Goal: Task Accomplishment & Management: Use online tool/utility

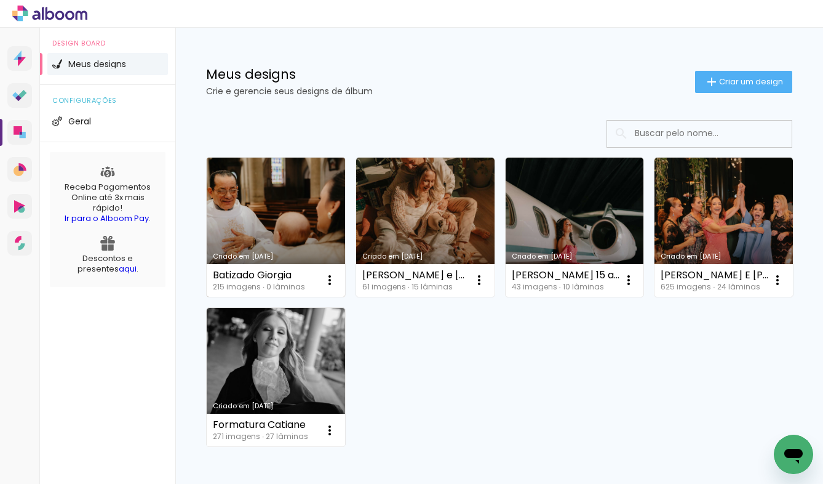
click at [300, 191] on link "Criado em [DATE]" at bounding box center [276, 227] width 138 height 139
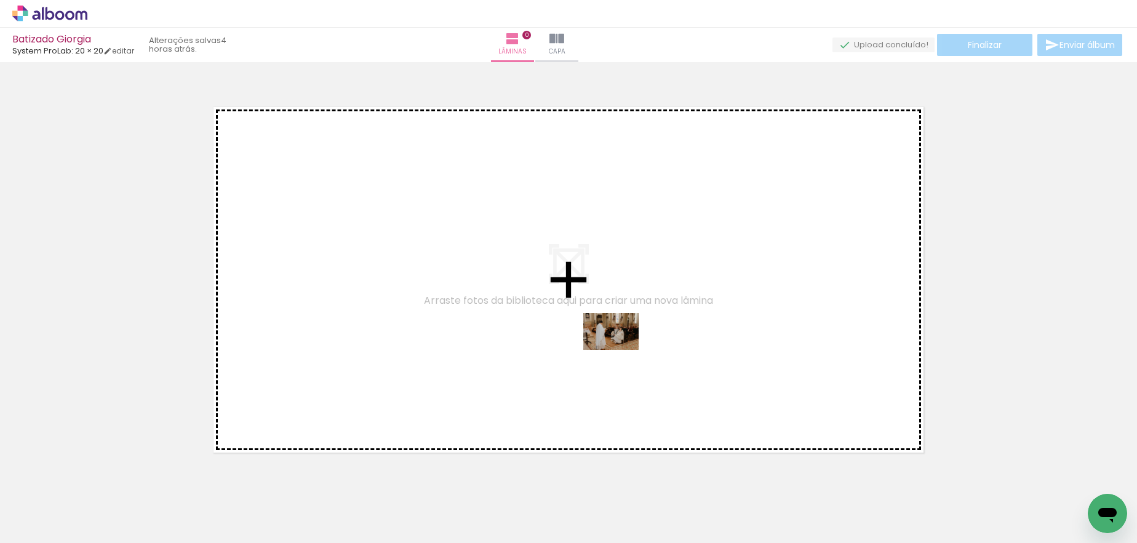
drag, startPoint x: 468, startPoint y: 506, endPoint x: 621, endPoint y: 347, distance: 220.7
click at [621, 348] on quentale-workspace at bounding box center [568, 271] width 1137 height 543
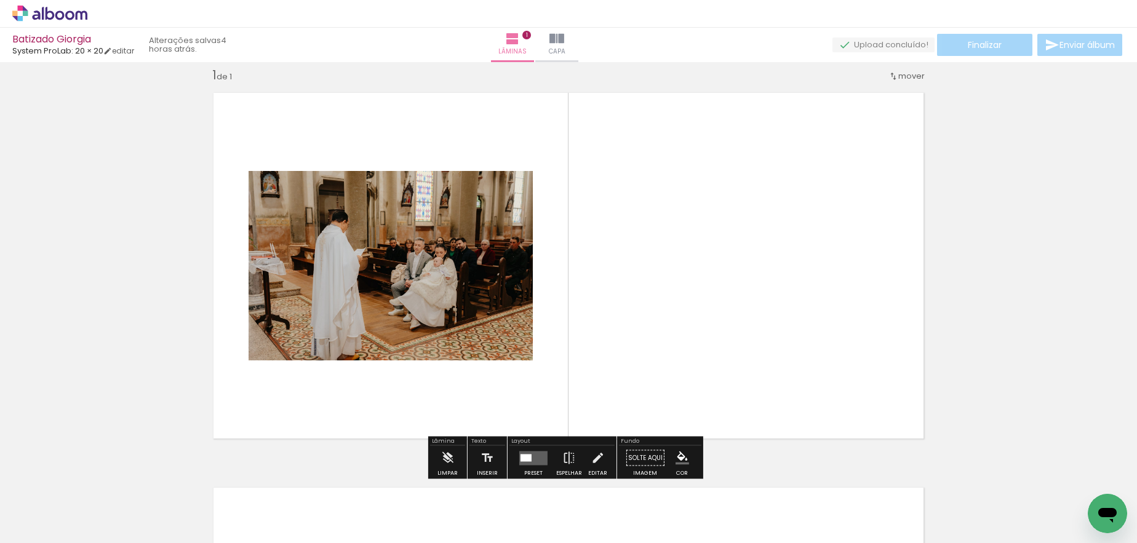
scroll to position [15, 0]
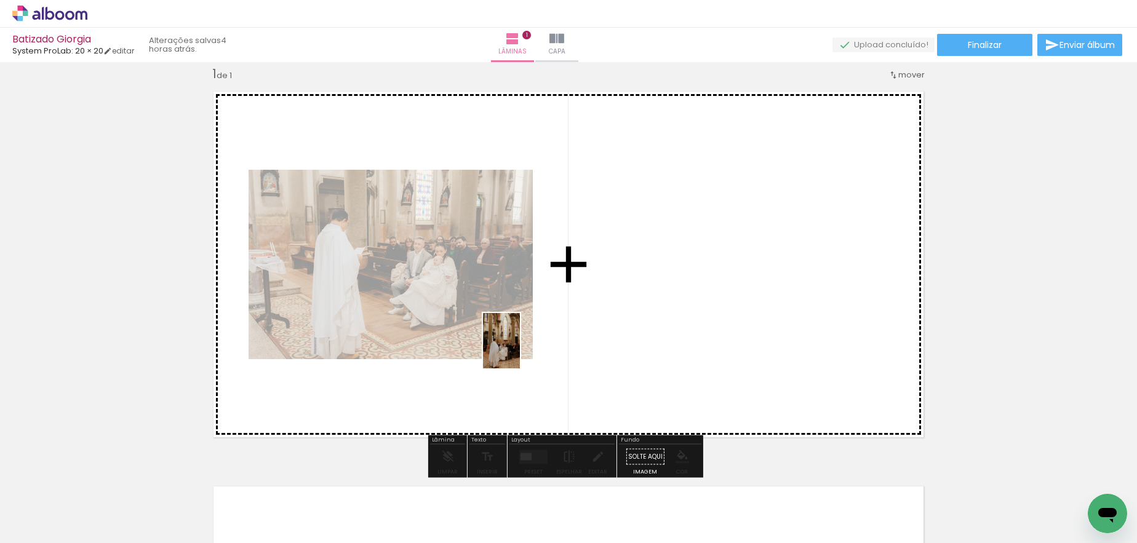
drag, startPoint x: 400, startPoint y: 522, endPoint x: 527, endPoint y: 330, distance: 230.9
click at [527, 330] on quentale-workspace at bounding box center [568, 271] width 1137 height 543
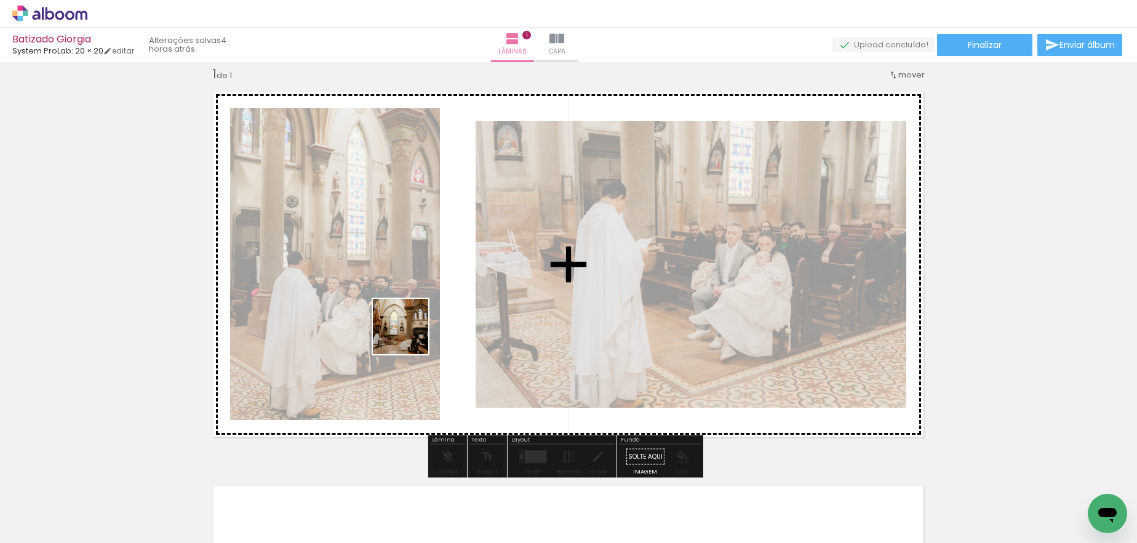
drag, startPoint x: 319, startPoint y: 525, endPoint x: 411, endPoint y: 329, distance: 216.4
click at [411, 329] on quentale-workspace at bounding box center [568, 271] width 1137 height 543
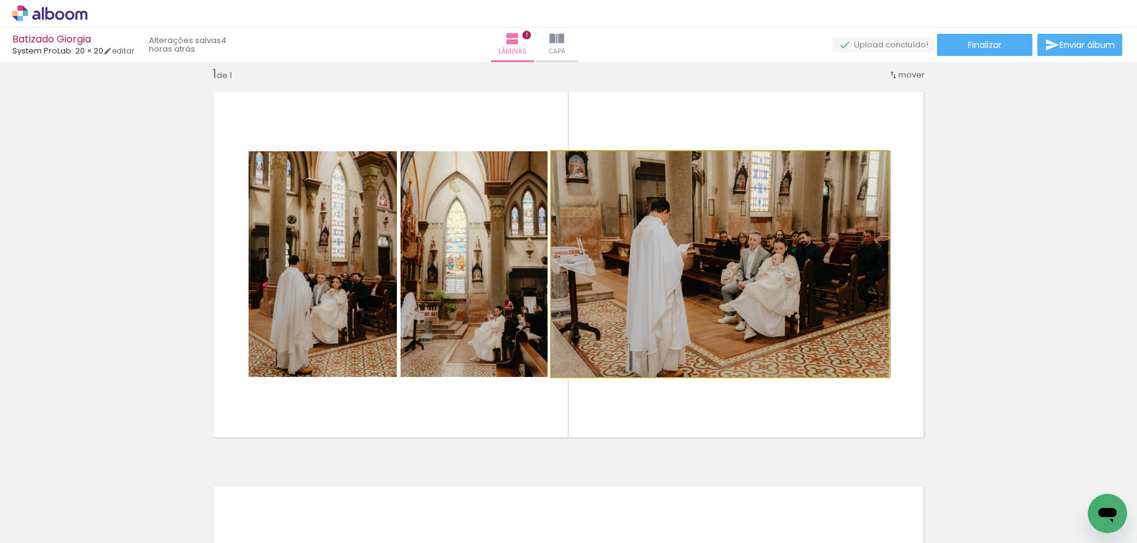
drag, startPoint x: 782, startPoint y: 316, endPoint x: 1004, endPoint y: 309, distance: 221.7
click at [823, 309] on div "Inserir lâmina 1 de 1" at bounding box center [568, 446] width 1137 height 791
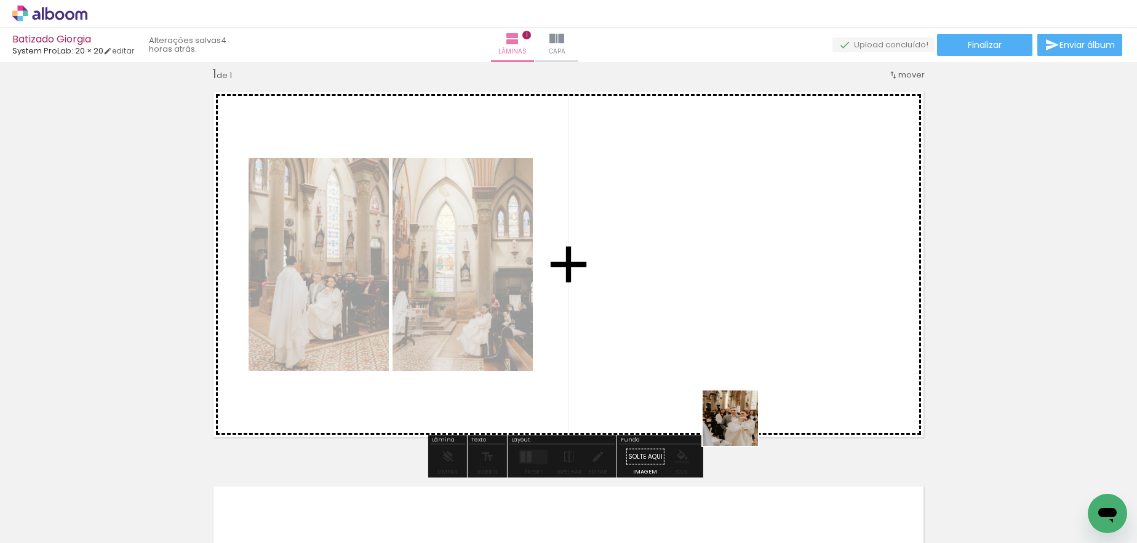
drag, startPoint x: 746, startPoint y: 514, endPoint x: 737, endPoint y: 359, distance: 154.8
click at [737, 359] on quentale-workspace at bounding box center [568, 271] width 1137 height 543
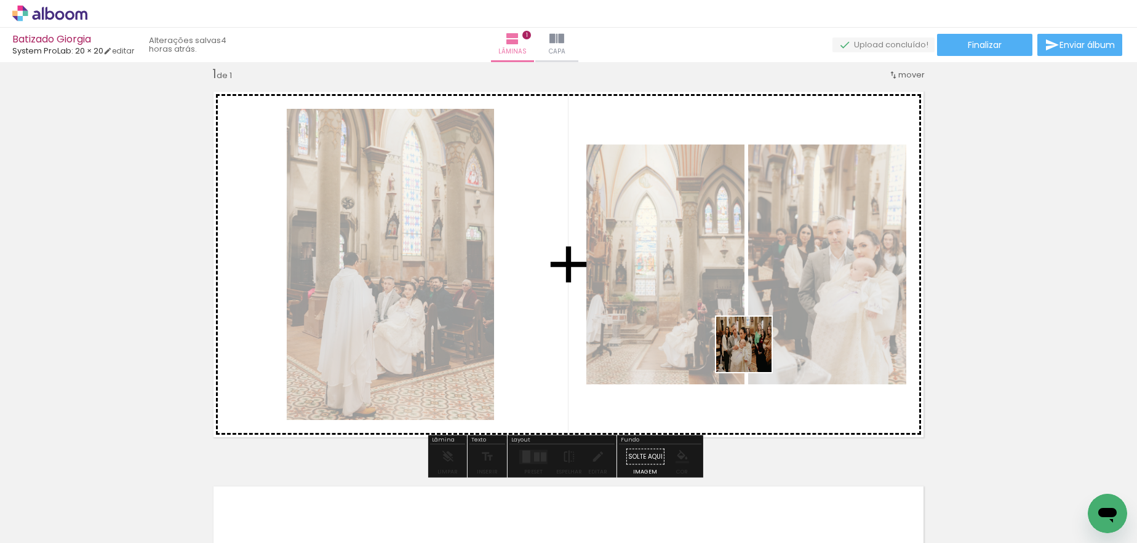
drag, startPoint x: 813, startPoint y: 510, endPoint x: 748, endPoint y: 342, distance: 180.0
click at [749, 341] on quentale-workspace at bounding box center [568, 271] width 1137 height 543
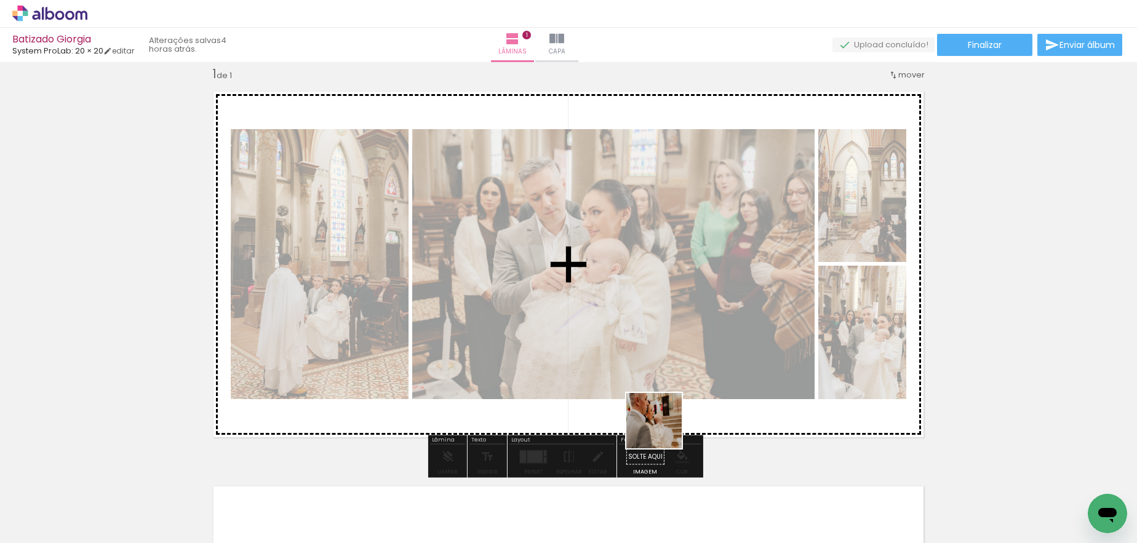
drag, startPoint x: 674, startPoint y: 506, endPoint x: 650, endPoint y: 337, distance: 170.9
click at [650, 338] on quentale-workspace at bounding box center [568, 271] width 1137 height 543
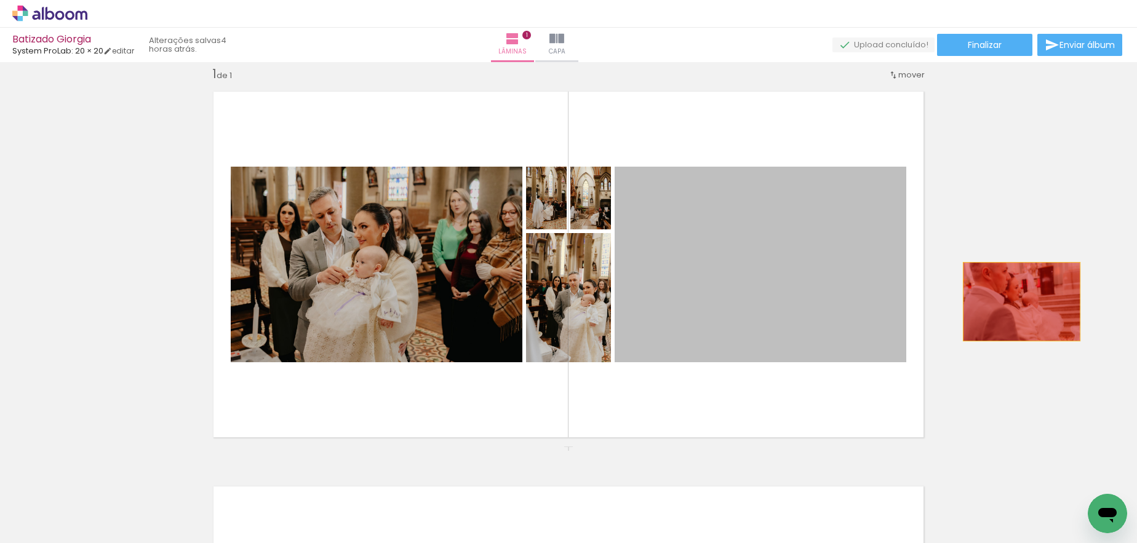
drag, startPoint x: 706, startPoint y: 294, endPoint x: 1030, endPoint y: 300, distance: 324.4
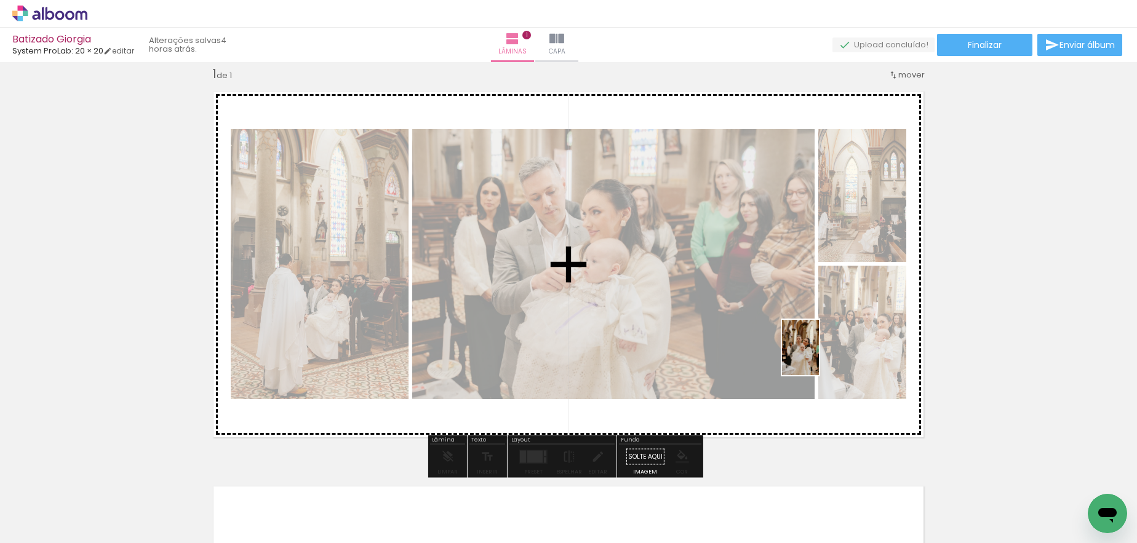
drag, startPoint x: 881, startPoint y: 522, endPoint x: 817, endPoint y: 351, distance: 182.9
click at [817, 351] on quentale-workspace at bounding box center [568, 271] width 1137 height 543
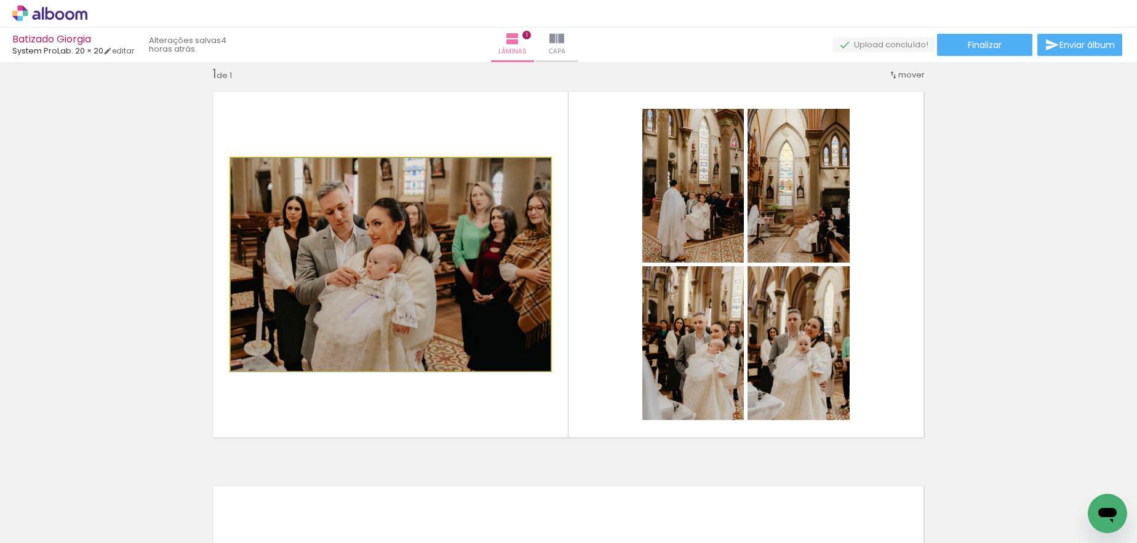
drag, startPoint x: 439, startPoint y: 318, endPoint x: 231, endPoint y: 338, distance: 209.6
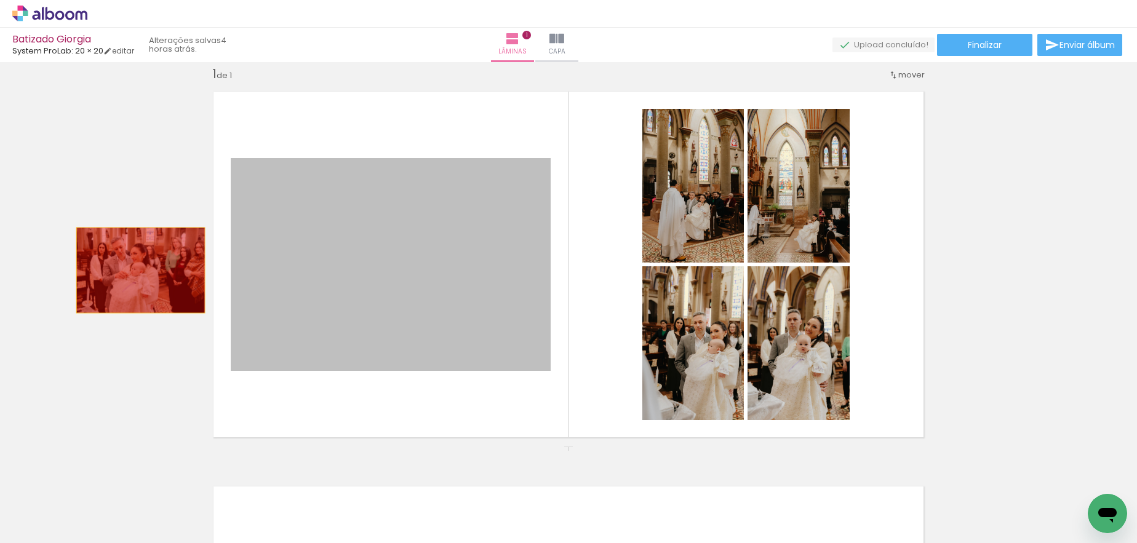
drag, startPoint x: 361, startPoint y: 308, endPoint x: 134, endPoint y: 271, distance: 230.0
click at [134, 271] on div "Inserir lâmina 1 de 1" at bounding box center [568, 446] width 1137 height 791
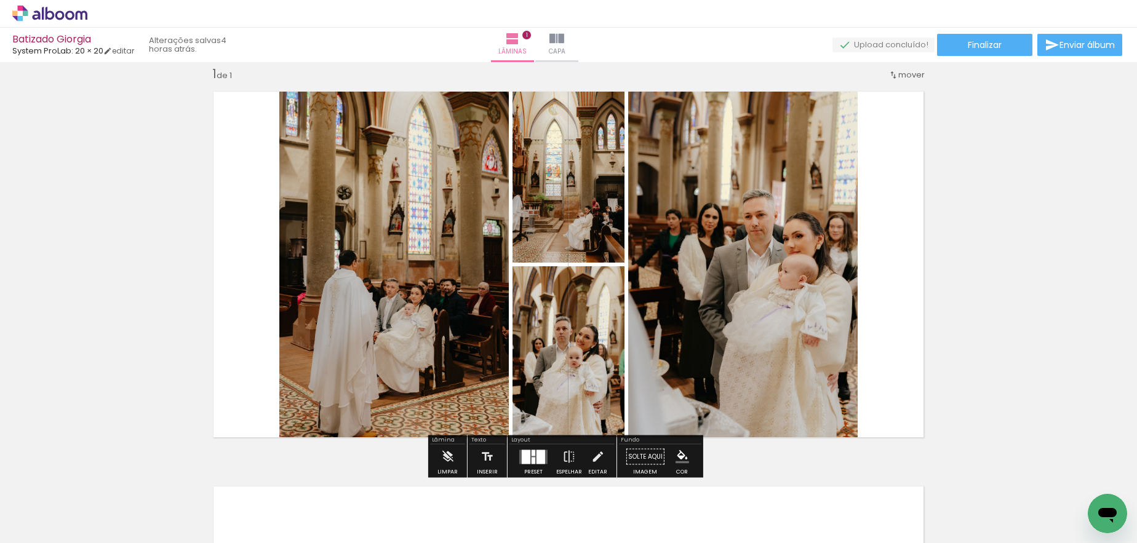
click at [532, 463] on div at bounding box center [534, 460] width 4 height 7
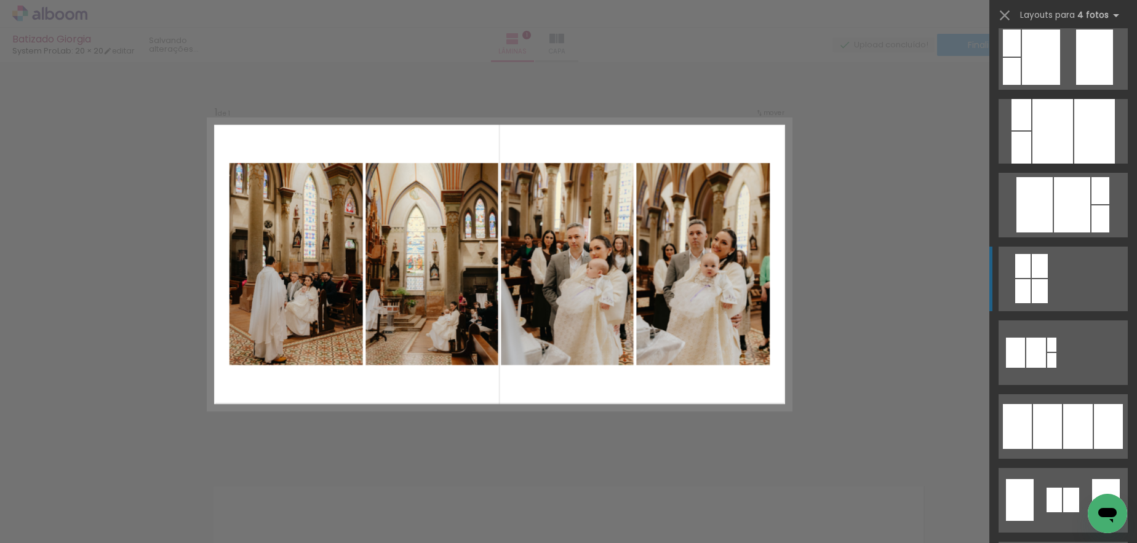
scroll to position [568, 0]
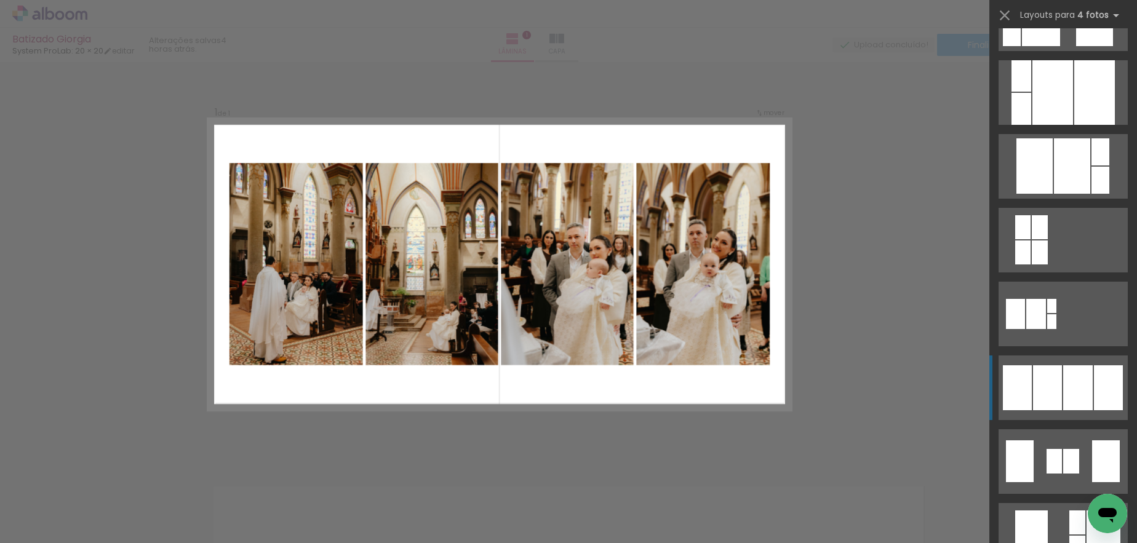
click at [823, 383] on div at bounding box center [1047, 388] width 29 height 45
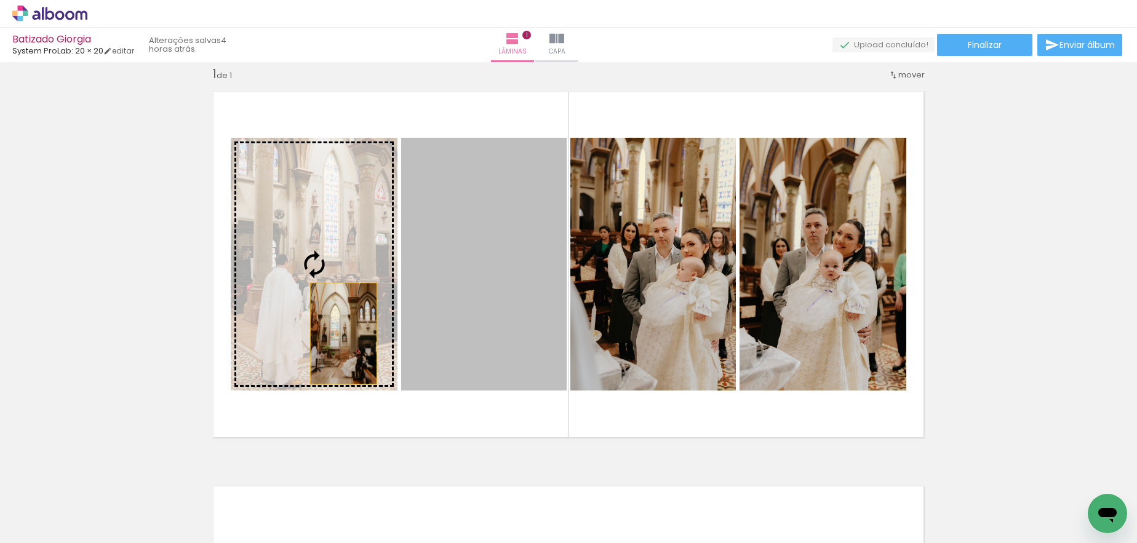
drag, startPoint x: 501, startPoint y: 335, endPoint x: 337, endPoint y: 334, distance: 163.7
click at [0, 0] on slot at bounding box center [0, 0] width 0 height 0
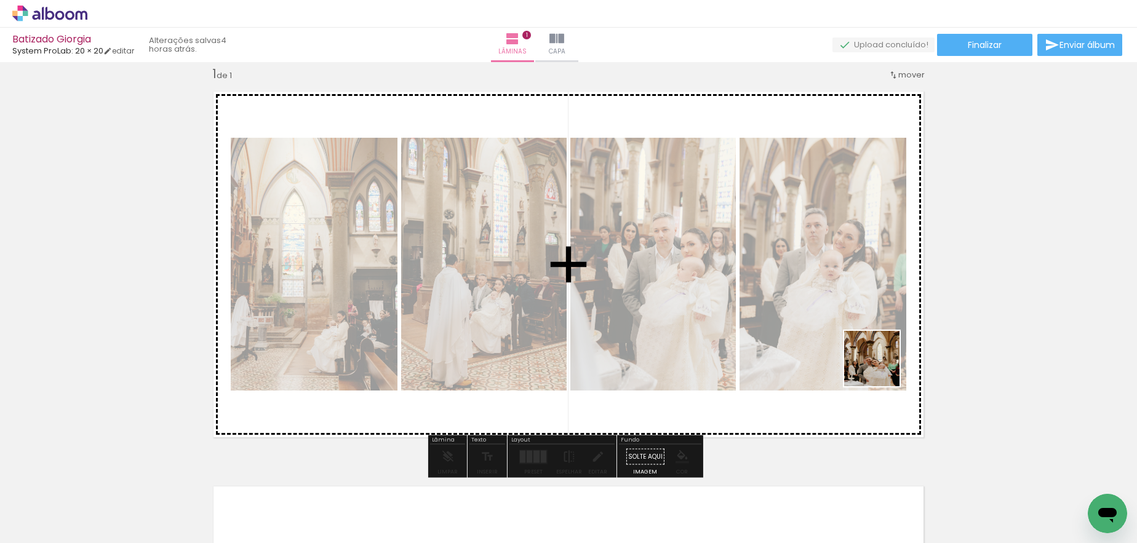
drag, startPoint x: 1013, startPoint y: 507, endPoint x: 844, endPoint y: 319, distance: 253.2
click at [823, 319] on quentale-workspace at bounding box center [568, 271] width 1137 height 543
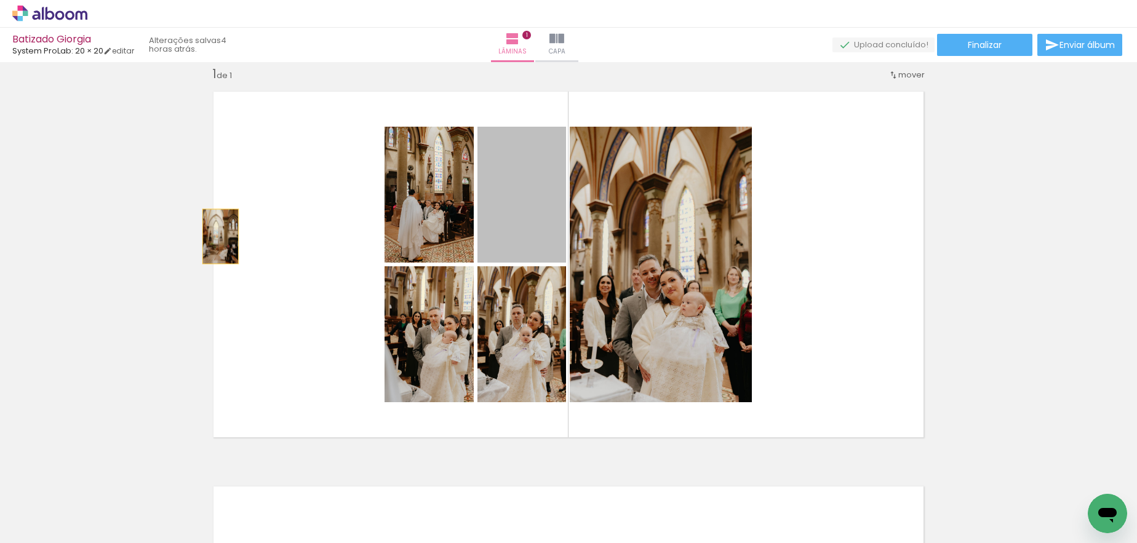
drag, startPoint x: 522, startPoint y: 227, endPoint x: 162, endPoint y: 245, distance: 360.4
click at [162, 245] on div "Inserir lâmina 1 de 1" at bounding box center [568, 446] width 1137 height 791
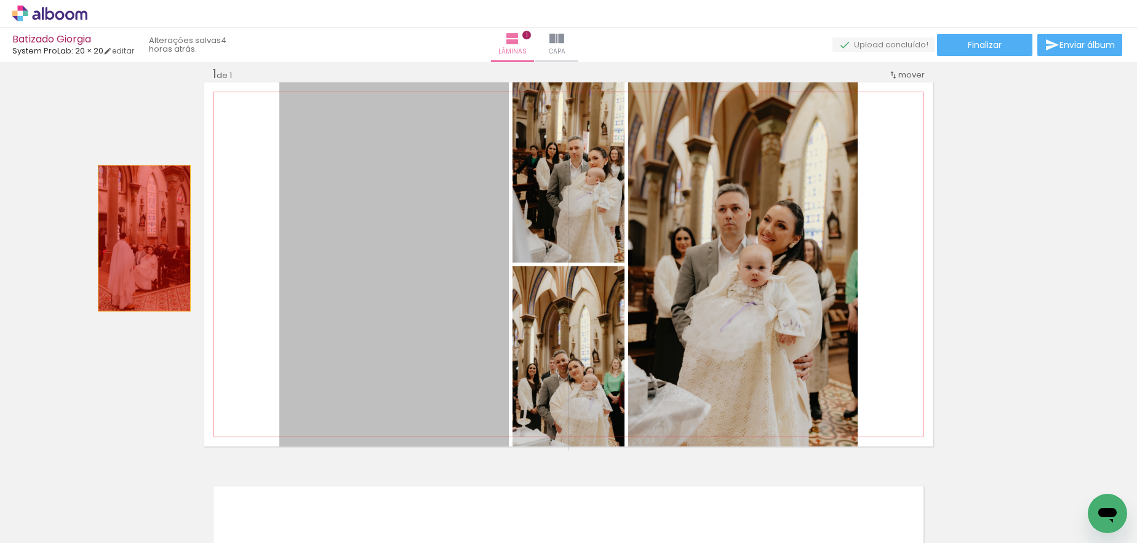
drag, startPoint x: 395, startPoint y: 202, endPoint x: 140, endPoint y: 238, distance: 258.0
click at [140, 238] on div "Inserir lâmina 1 de 1" at bounding box center [568, 446] width 1137 height 791
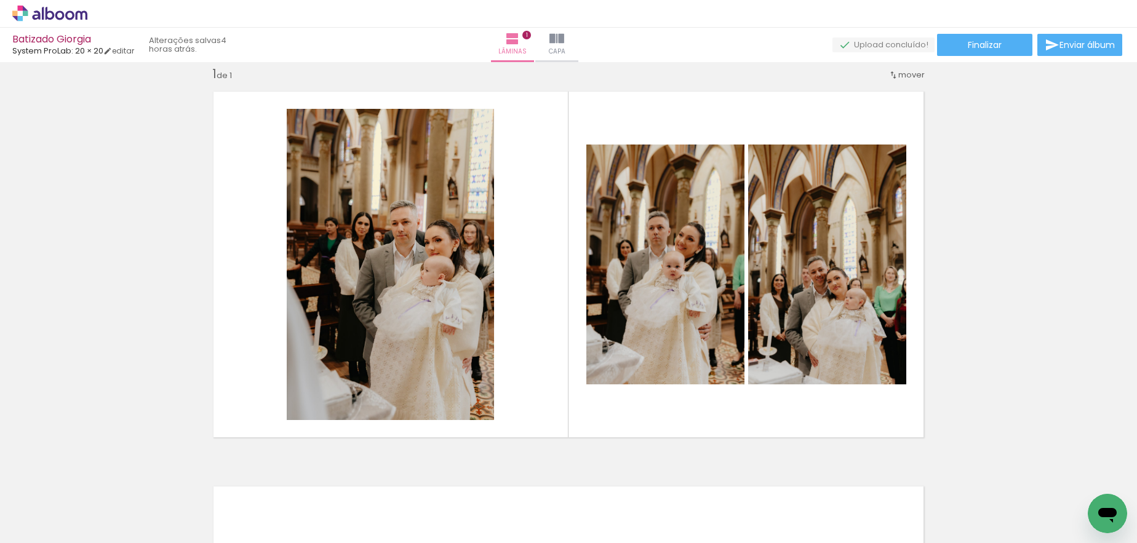
scroll to position [0, 407]
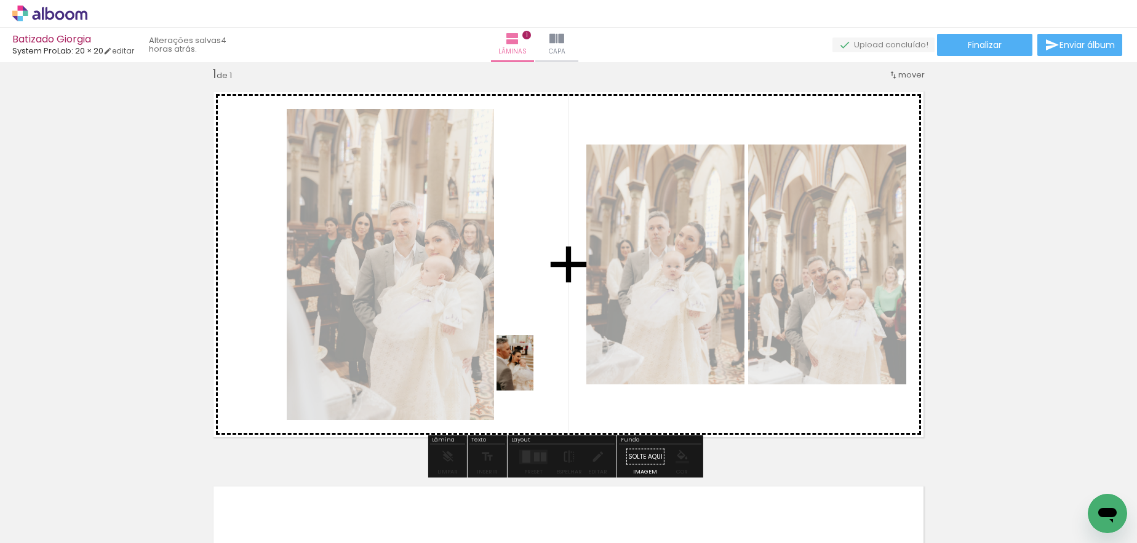
drag, startPoint x: 828, startPoint y: 516, endPoint x: 417, endPoint y: 329, distance: 451.6
click at [417, 329] on quentale-workspace at bounding box center [568, 271] width 1137 height 543
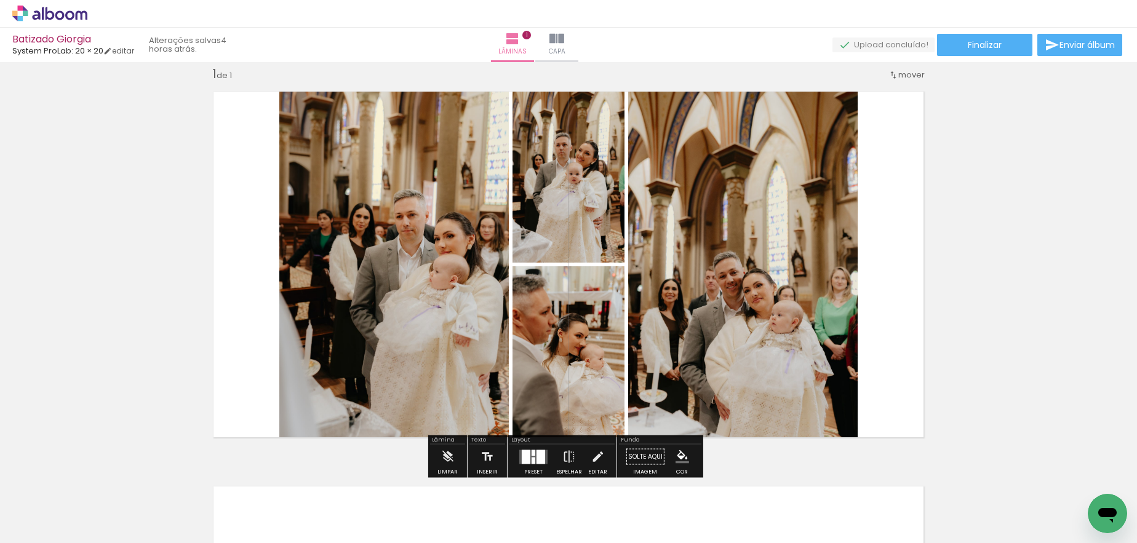
click at [540, 458] on div at bounding box center [541, 457] width 9 height 14
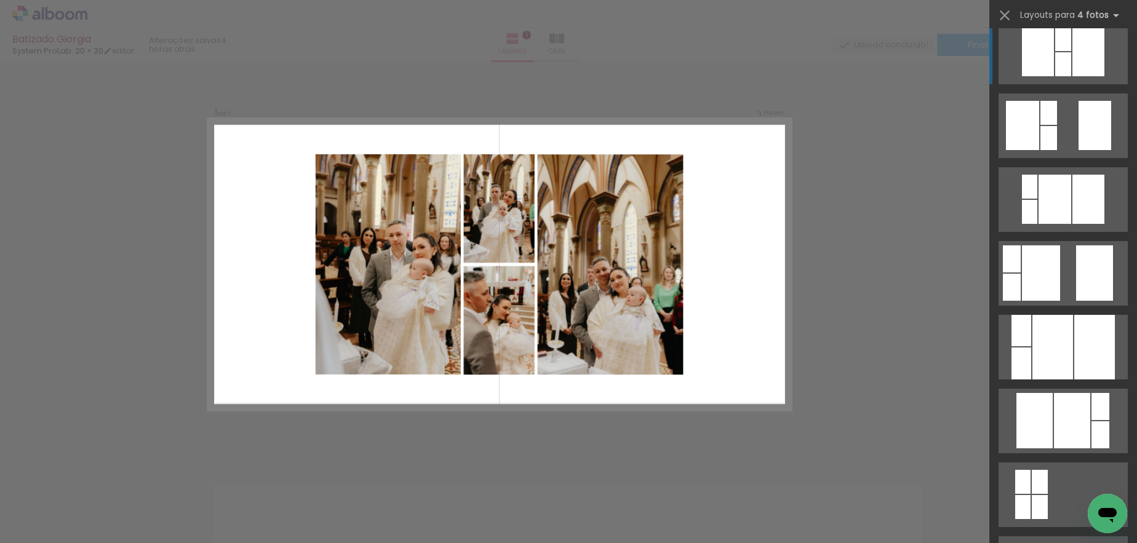
scroll to position [321, 0]
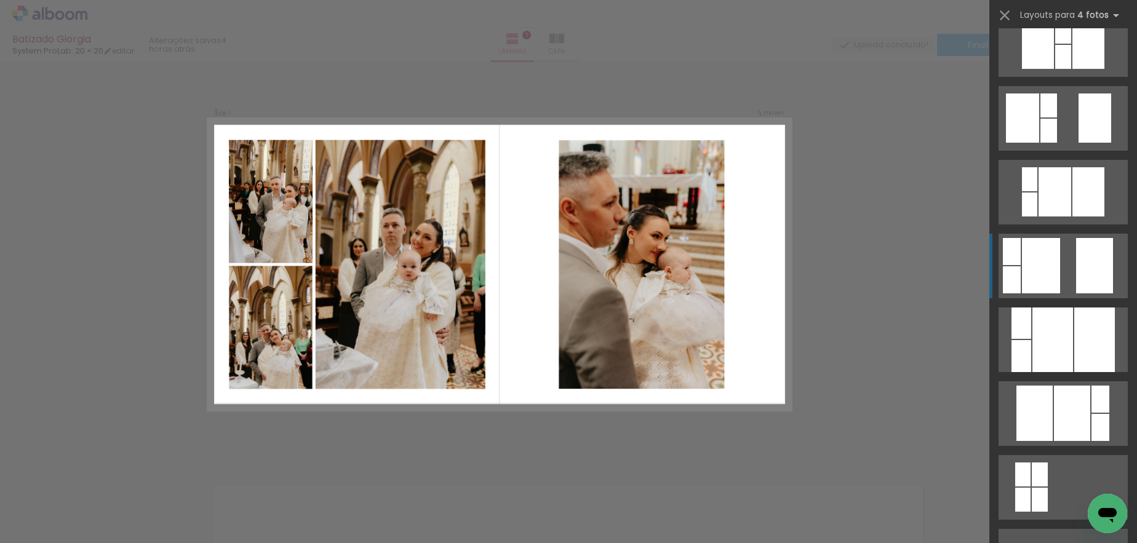
click at [823, 268] on div at bounding box center [1094, 265] width 37 height 55
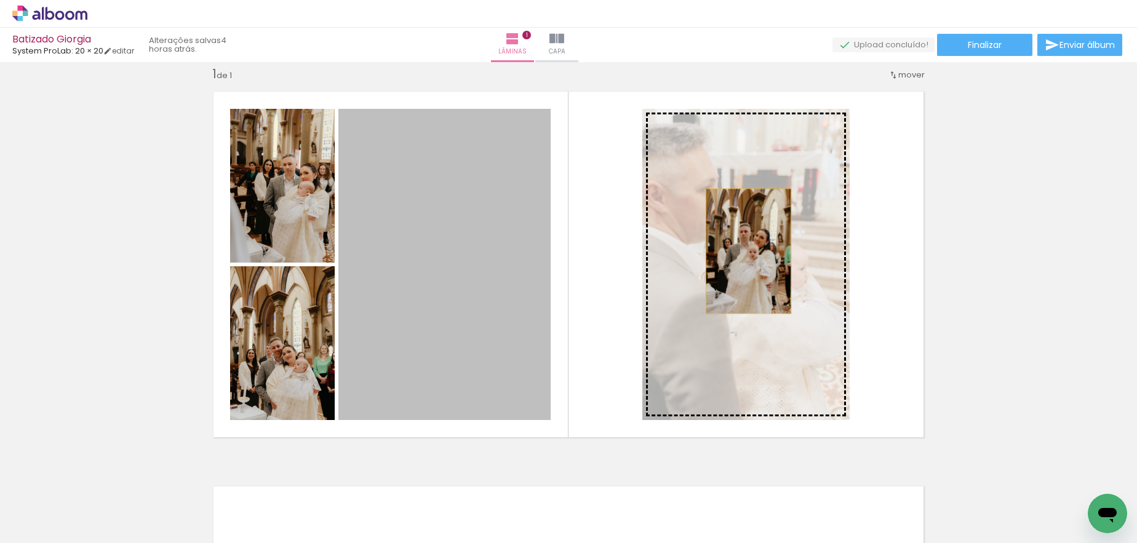
drag, startPoint x: 445, startPoint y: 264, endPoint x: 744, endPoint y: 251, distance: 299.4
click at [0, 0] on slot at bounding box center [0, 0] width 0 height 0
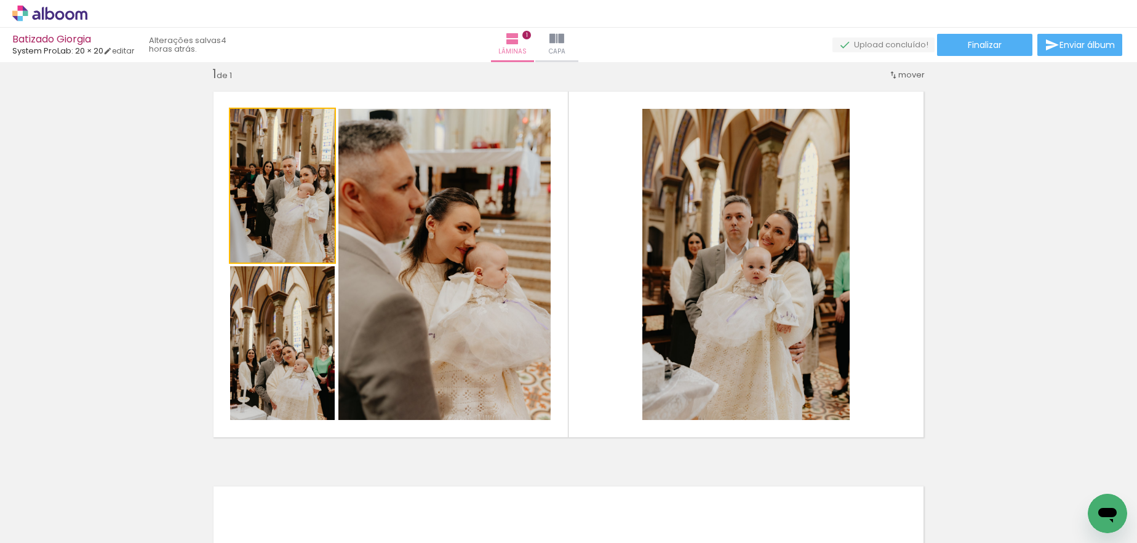
drag, startPoint x: 282, startPoint y: 198, endPoint x: 148, endPoint y: 213, distance: 135.6
click at [148, 213] on div "Inserir lâmina 1 de 1" at bounding box center [568, 446] width 1137 height 791
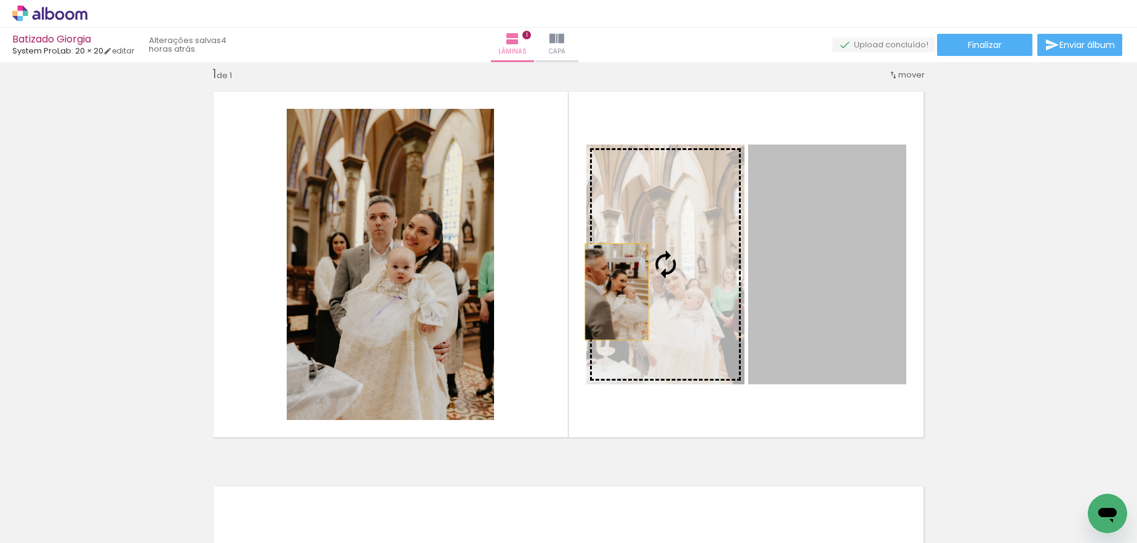
drag, startPoint x: 854, startPoint y: 288, endPoint x: 612, endPoint y: 292, distance: 241.3
click at [0, 0] on slot at bounding box center [0, 0] width 0 height 0
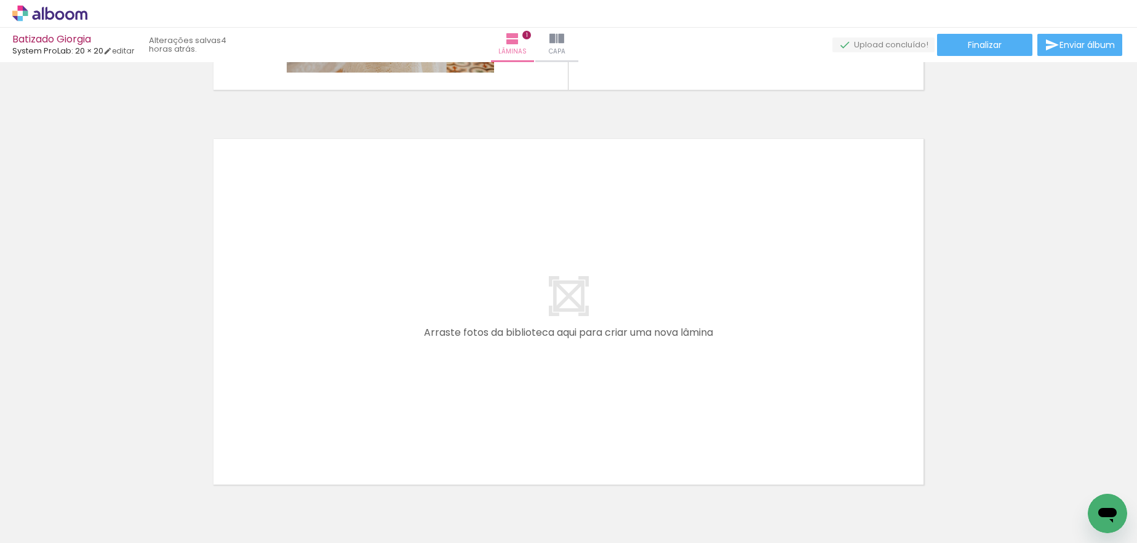
scroll to position [0, 0]
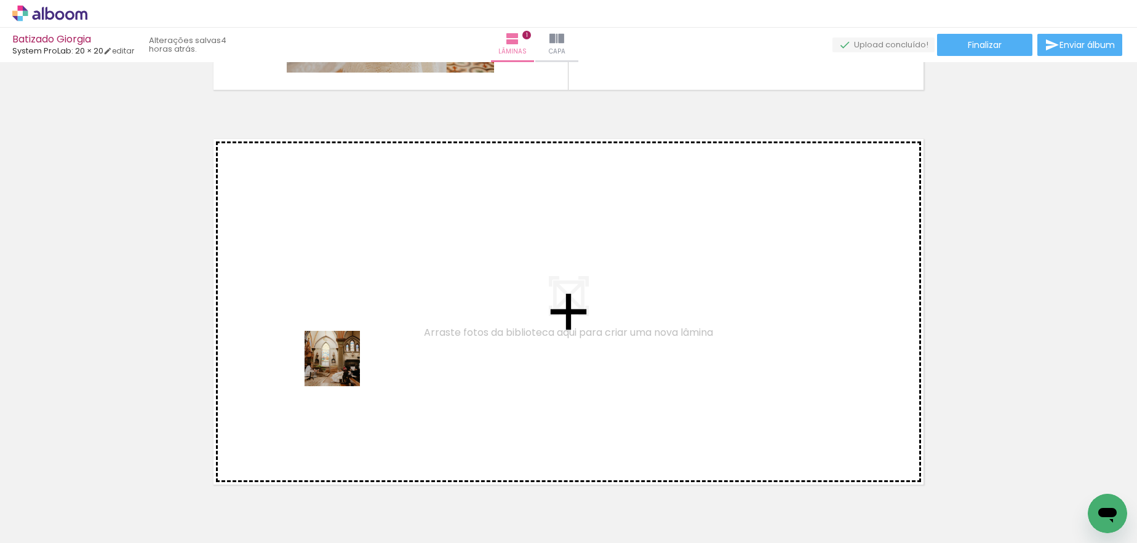
drag, startPoint x: 342, startPoint y: 512, endPoint x: 348, endPoint y: 354, distance: 158.3
click at [348, 354] on quentale-workspace at bounding box center [568, 271] width 1137 height 543
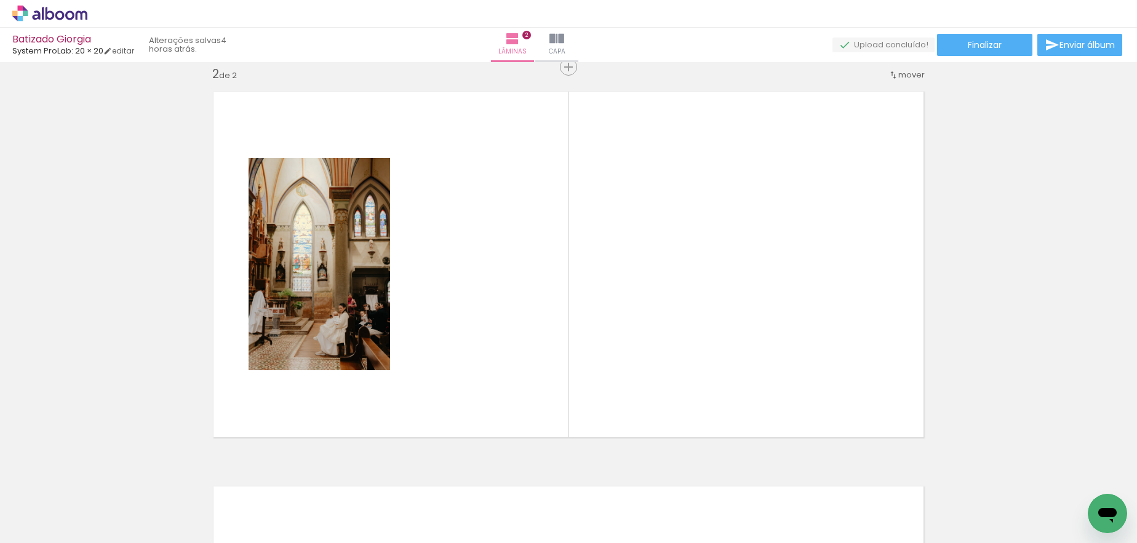
scroll to position [0, 1403]
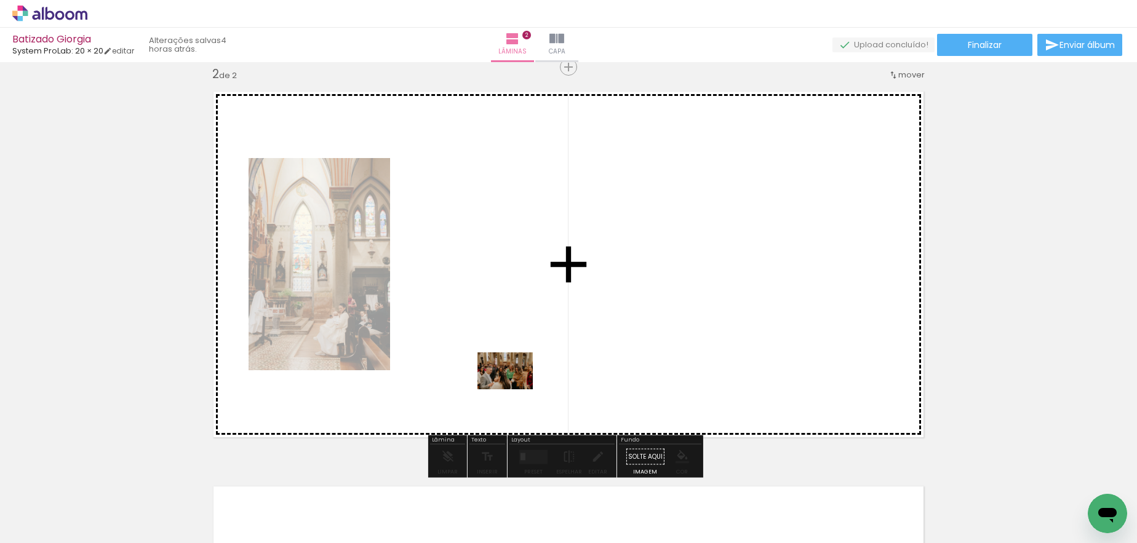
drag, startPoint x: 430, startPoint y: 502, endPoint x: 515, endPoint y: 389, distance: 141.5
click at [515, 389] on quentale-workspace at bounding box center [568, 271] width 1137 height 543
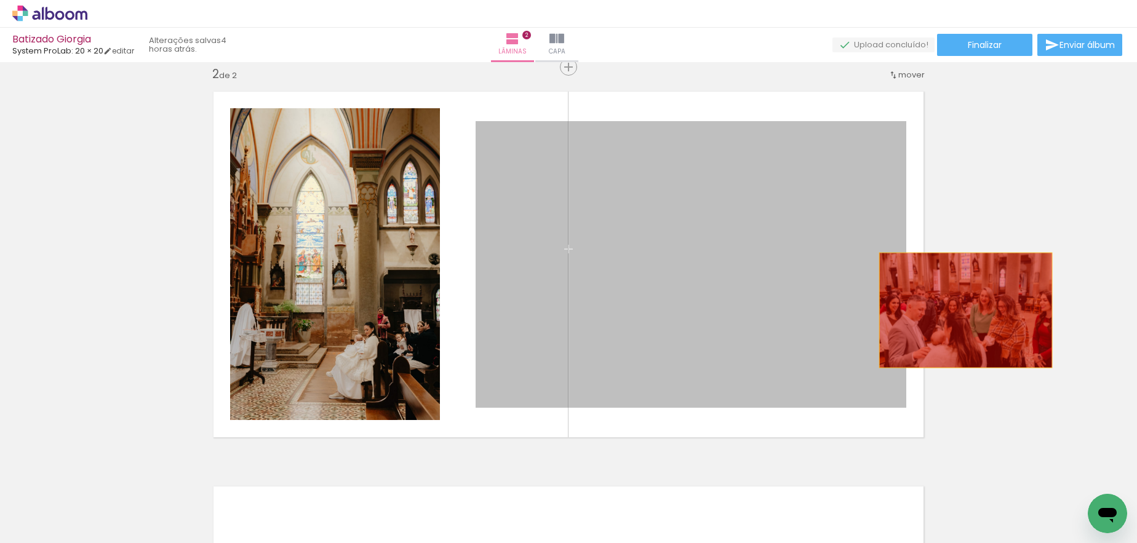
drag, startPoint x: 699, startPoint y: 319, endPoint x: 961, endPoint y: 310, distance: 262.3
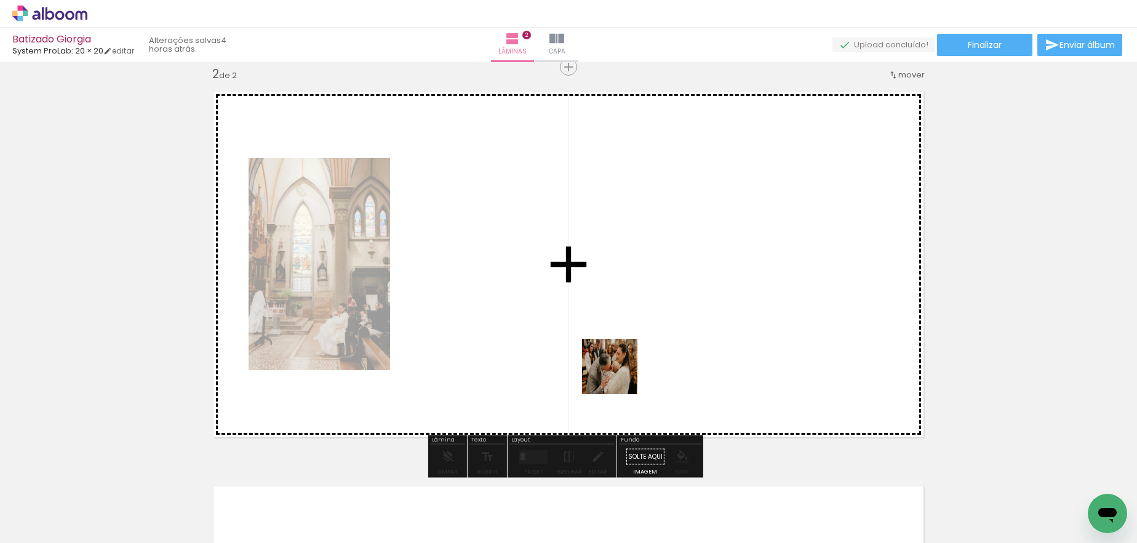
drag, startPoint x: 524, startPoint y: 502, endPoint x: 648, endPoint y: 338, distance: 204.7
click at [648, 338] on quentale-workspace at bounding box center [568, 271] width 1137 height 543
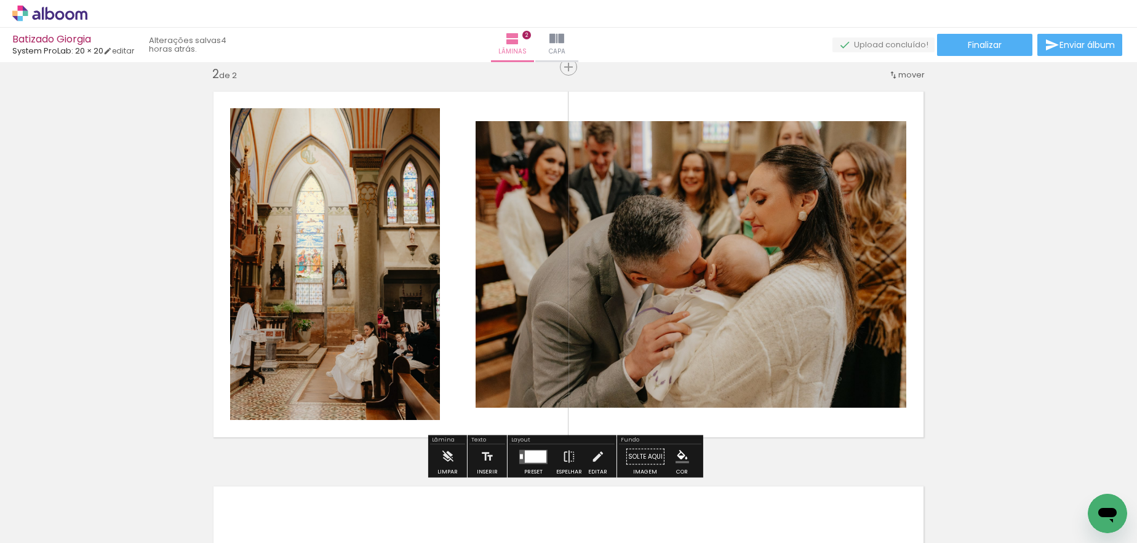
click at [537, 457] on div at bounding box center [536, 456] width 22 height 12
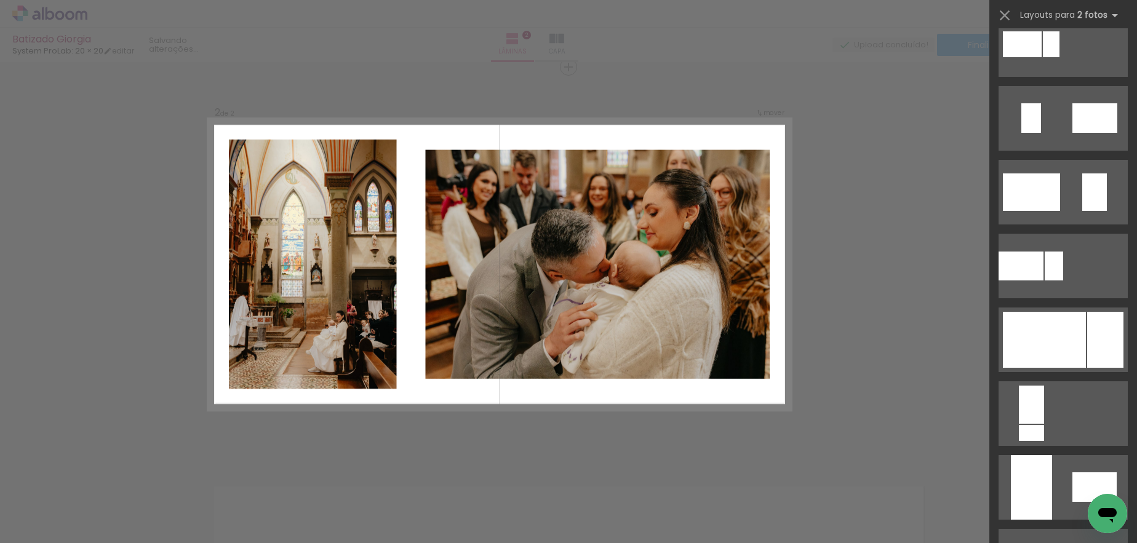
scroll to position [0, 0]
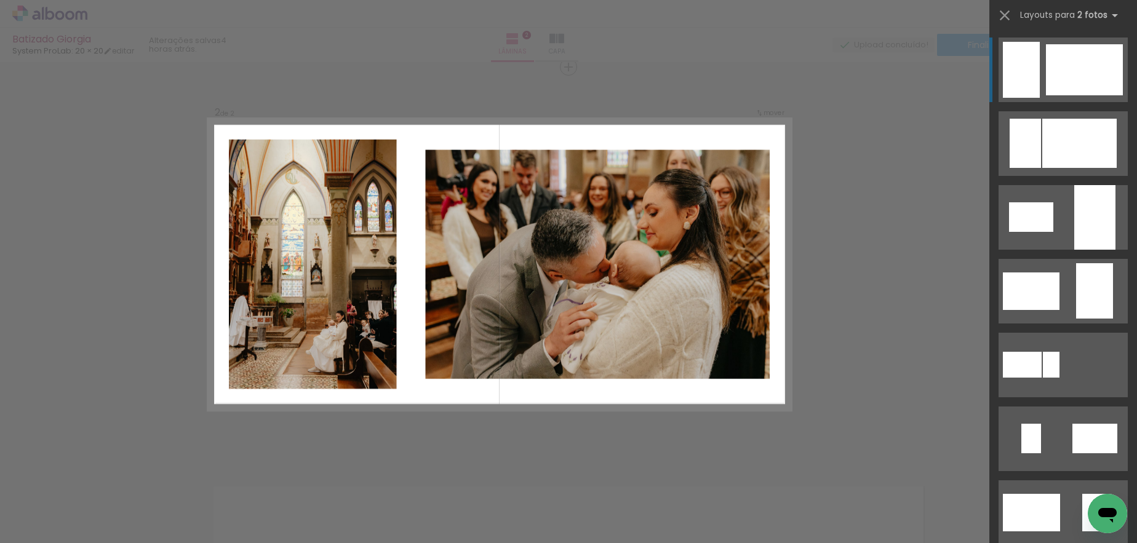
click at [823, 74] on div at bounding box center [1084, 69] width 77 height 51
click at [823, 254] on div "Confirmar Cancelar" at bounding box center [568, 259] width 1137 height 1215
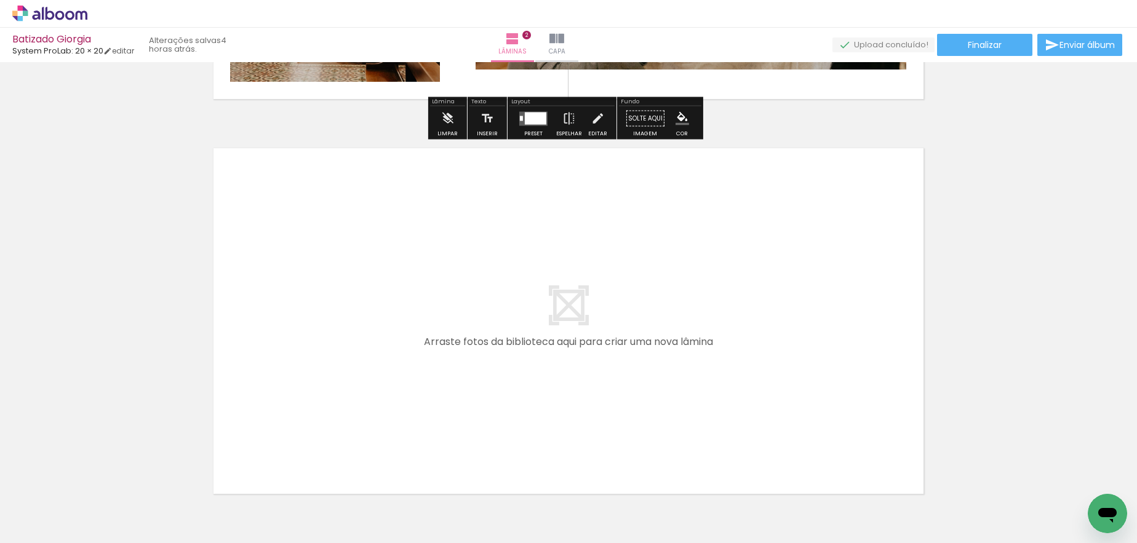
scroll to position [750, 0]
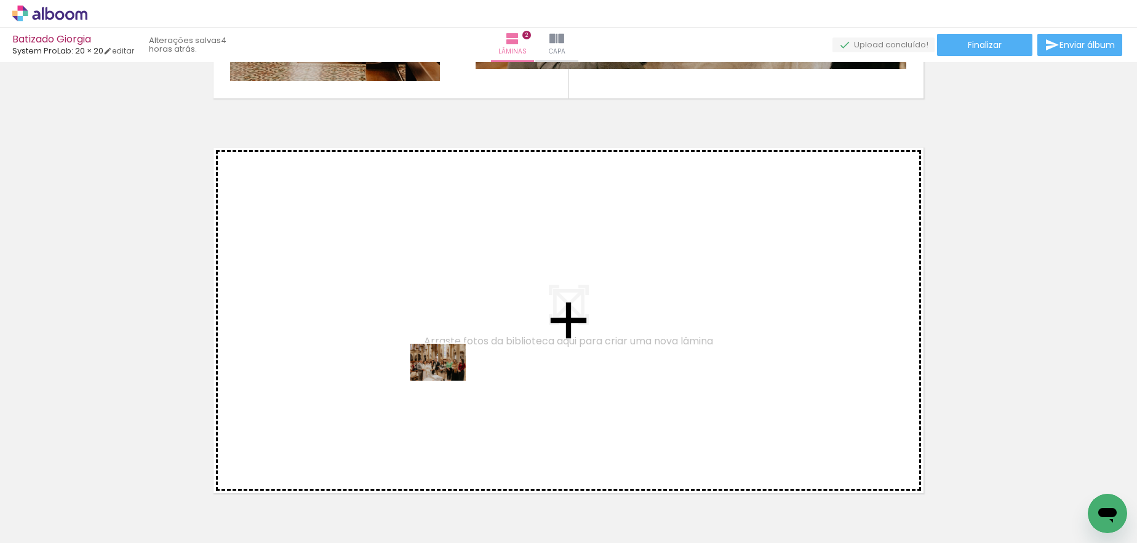
drag, startPoint x: 575, startPoint y: 504, endPoint x: 437, endPoint y: 371, distance: 191.9
click at [437, 371] on quentale-workspace at bounding box center [568, 271] width 1137 height 543
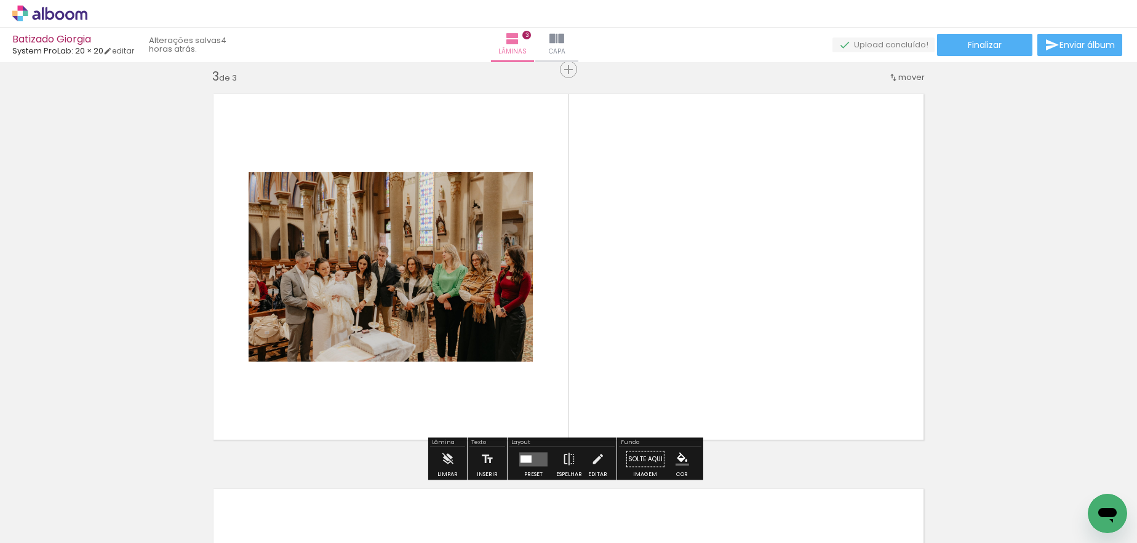
scroll to position [806, 0]
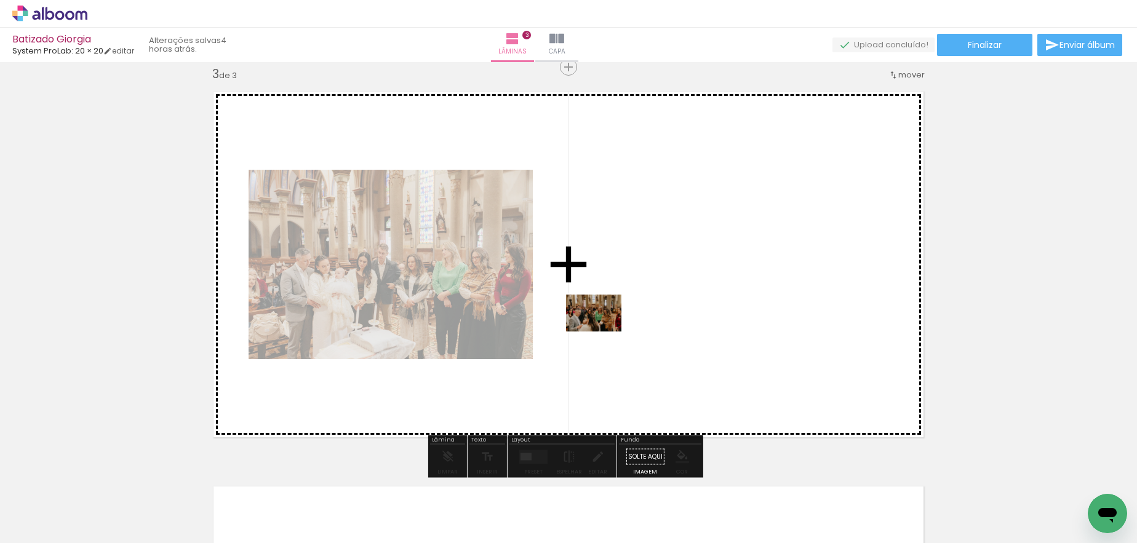
drag, startPoint x: 463, startPoint y: 471, endPoint x: 603, endPoint y: 332, distance: 198.0
click at [603, 332] on quentale-workspace at bounding box center [568, 271] width 1137 height 543
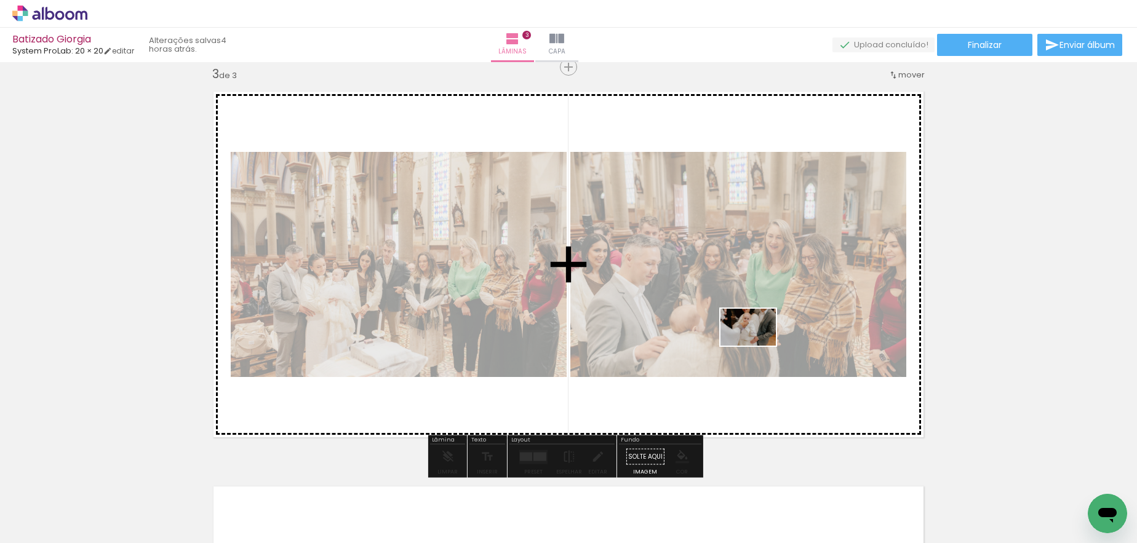
drag, startPoint x: 782, startPoint y: 486, endPoint x: 759, endPoint y: 346, distance: 142.1
click at [758, 345] on quentale-workspace at bounding box center [568, 271] width 1137 height 543
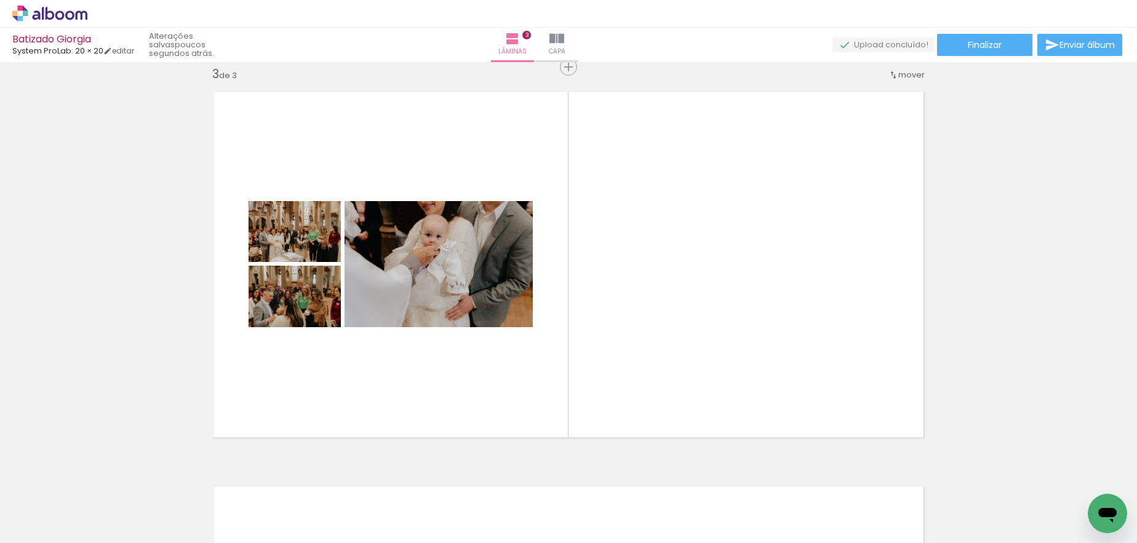
scroll to position [0, 1862]
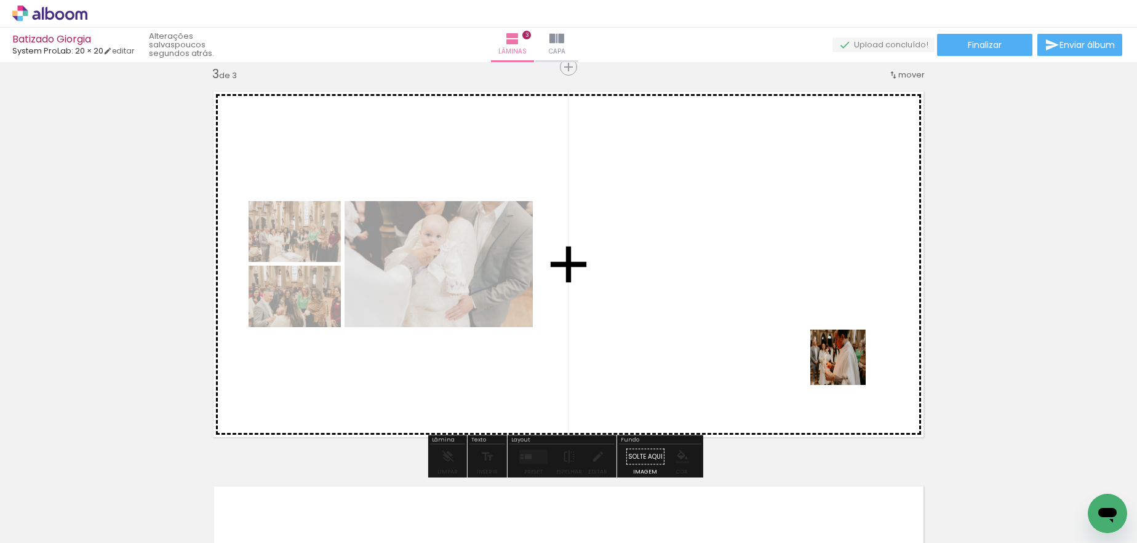
drag, startPoint x: 1030, startPoint y: 510, endPoint x: 830, endPoint y: 344, distance: 259.5
click at [823, 344] on quentale-workspace at bounding box center [568, 271] width 1137 height 543
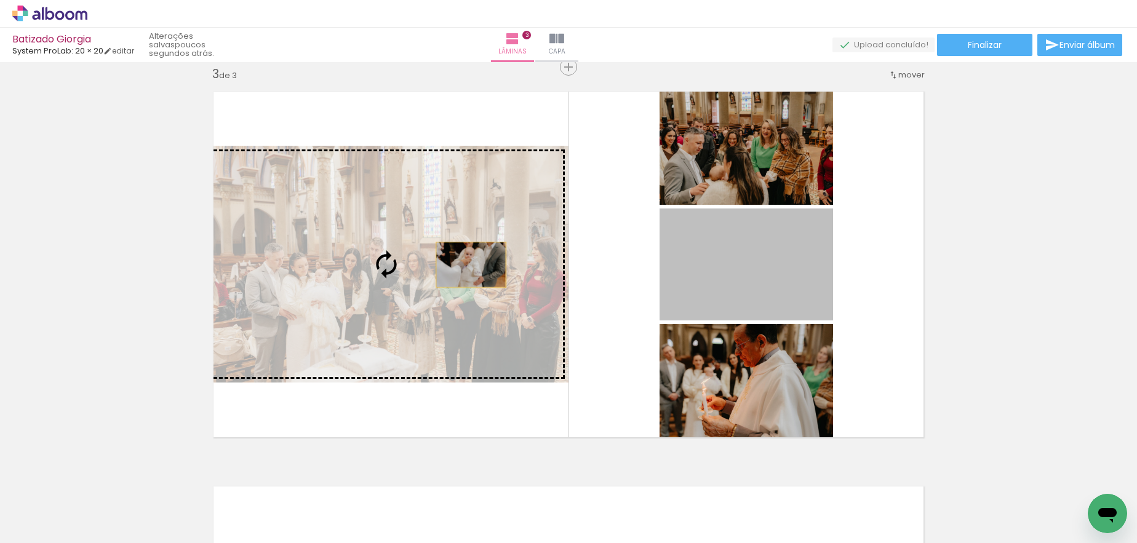
drag, startPoint x: 723, startPoint y: 271, endPoint x: 465, endPoint y: 264, distance: 258.6
click at [0, 0] on slot at bounding box center [0, 0] width 0 height 0
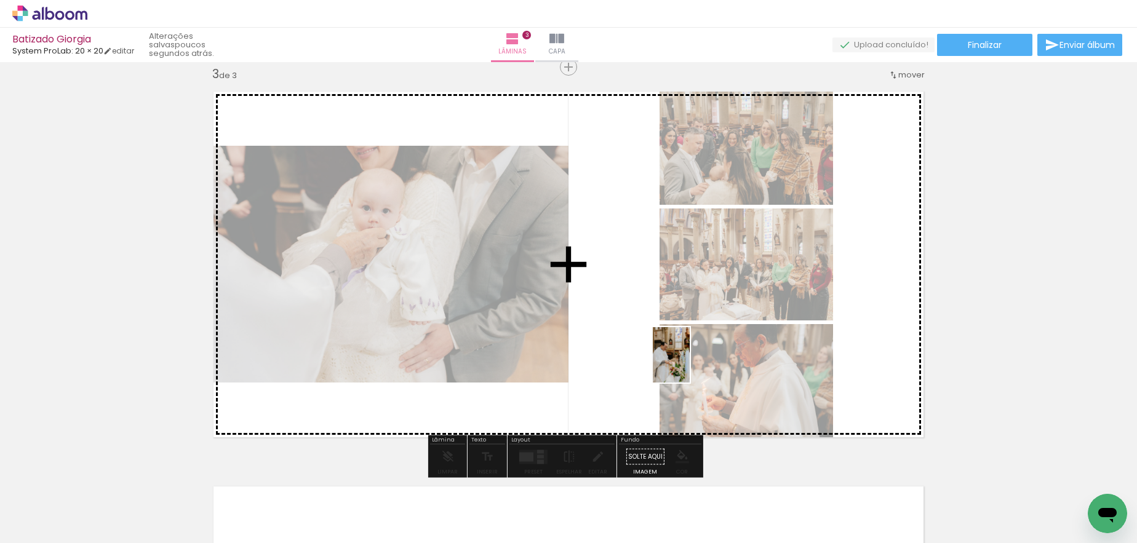
drag, startPoint x: 950, startPoint y: 521, endPoint x: 690, endPoint y: 364, distance: 304.3
click at [690, 364] on quentale-workspace at bounding box center [568, 271] width 1137 height 543
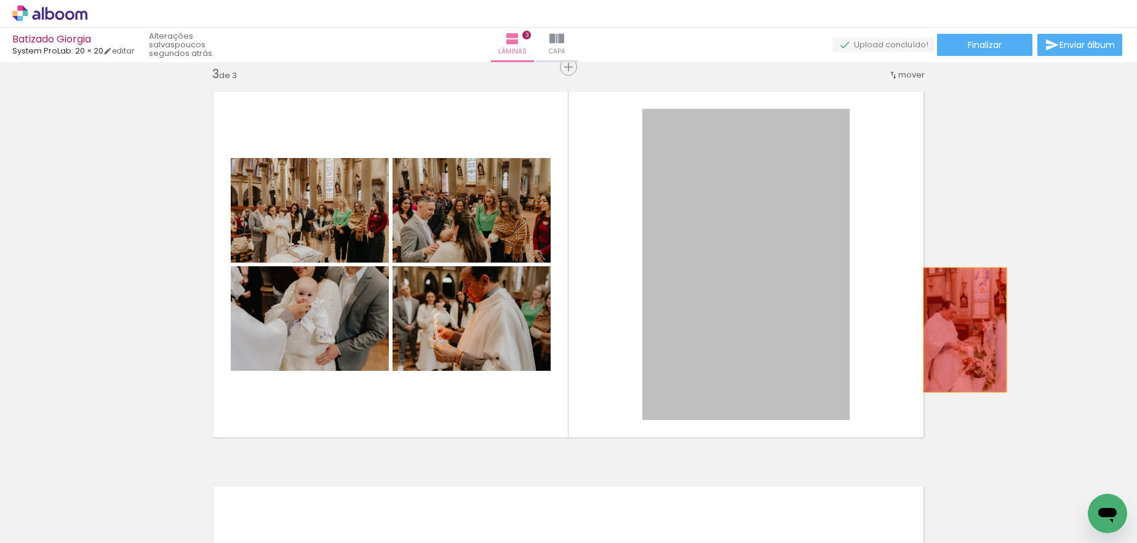
drag, startPoint x: 751, startPoint y: 333, endPoint x: 985, endPoint y: 322, distance: 234.1
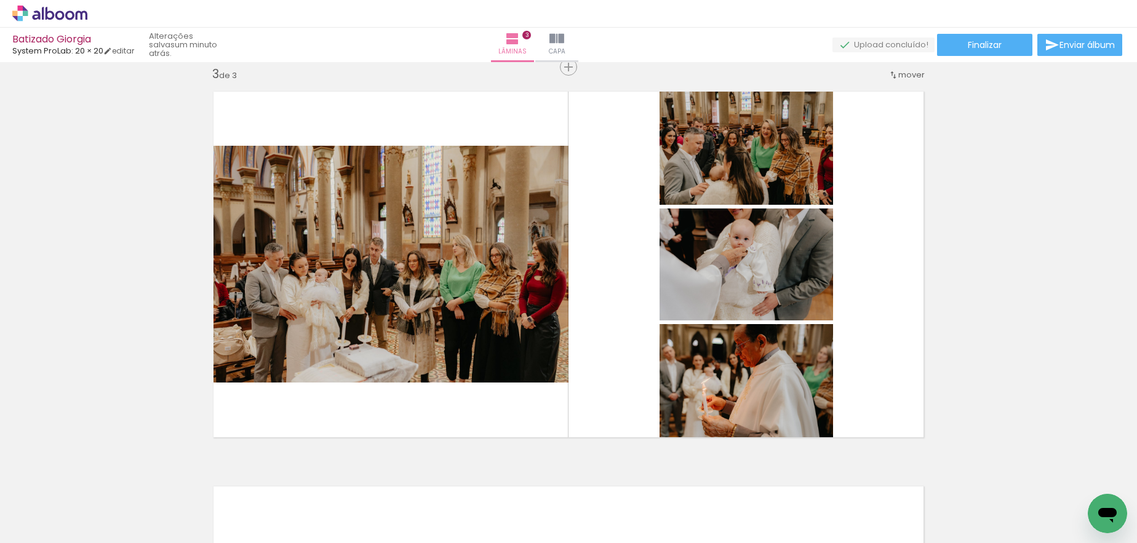
scroll to position [0, 2451]
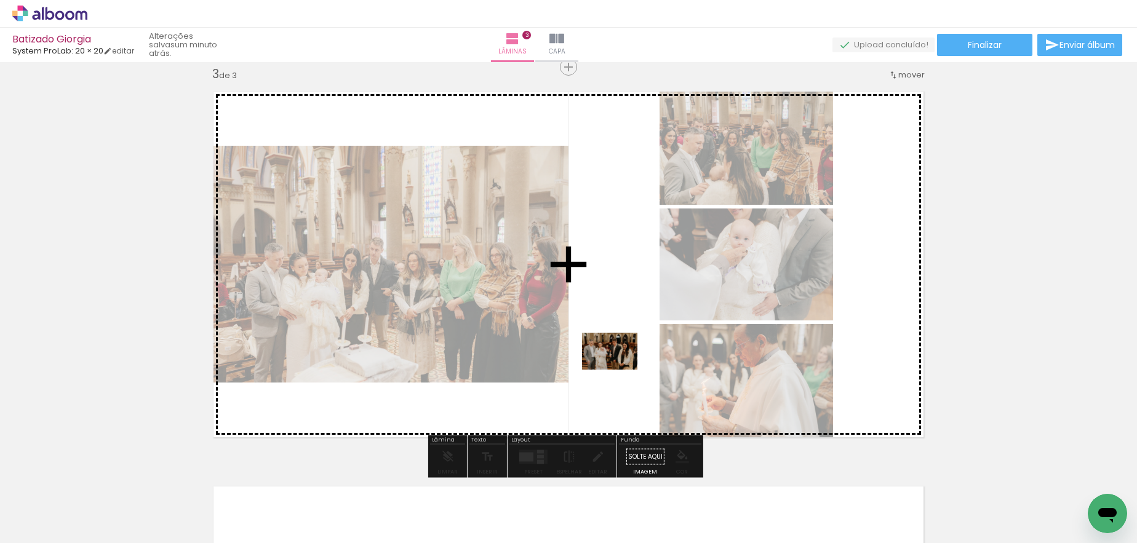
drag, startPoint x: 561, startPoint y: 516, endPoint x: 622, endPoint y: 351, distance: 175.2
click at [621, 352] on quentale-workspace at bounding box center [568, 271] width 1137 height 543
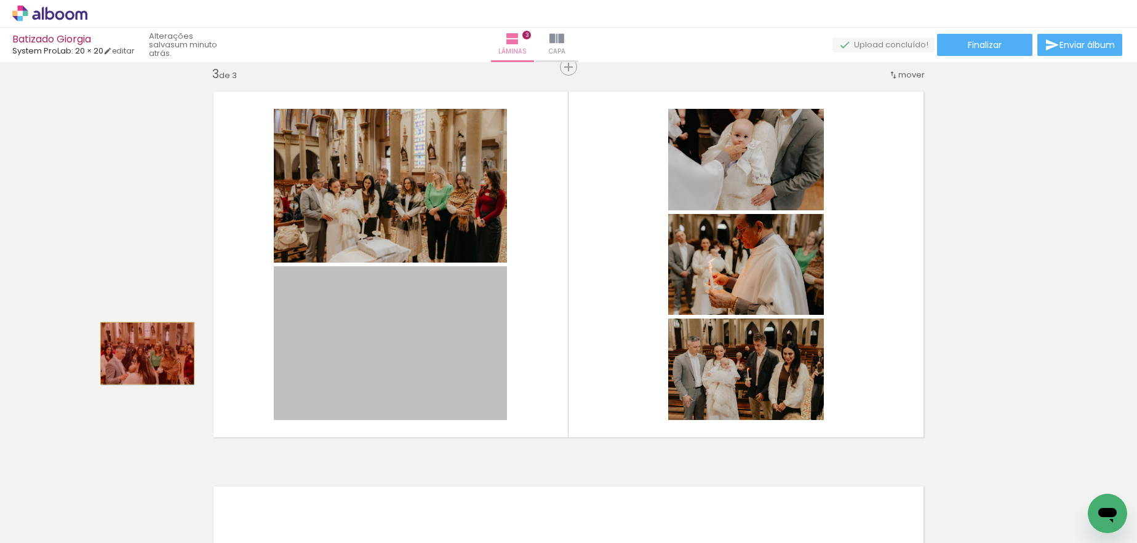
drag, startPoint x: 378, startPoint y: 352, endPoint x: 142, endPoint y: 353, distance: 236.3
click at [142, 353] on div "Inserir lâmina 1 de 3 Inserir lâmina 2 de 3 Inserir lâmina 3 de 3" at bounding box center [568, 51] width 1137 height 1581
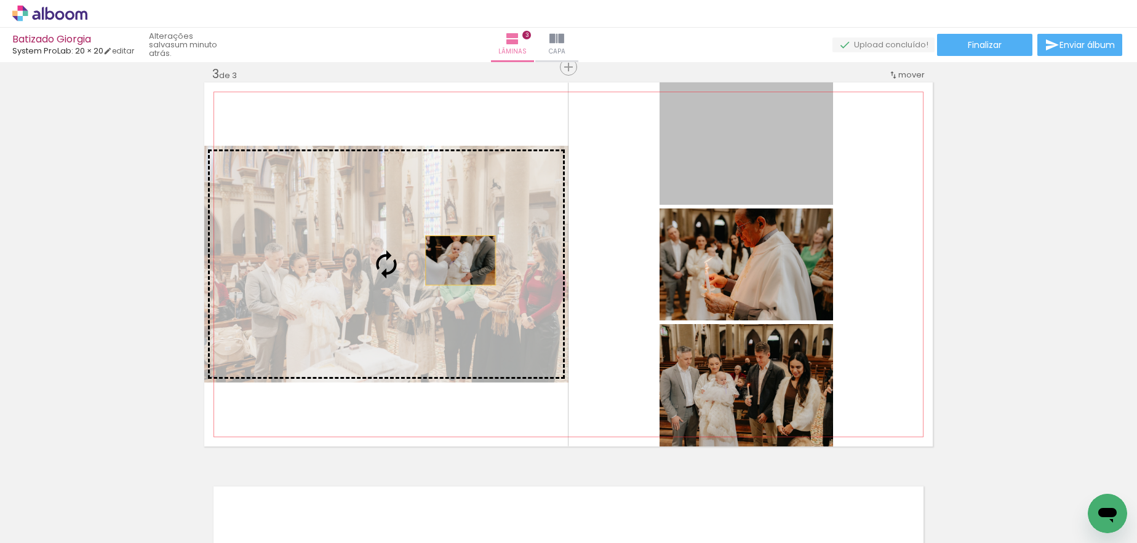
drag, startPoint x: 716, startPoint y: 134, endPoint x: 455, endPoint y: 262, distance: 289.8
click at [0, 0] on slot at bounding box center [0, 0] width 0 height 0
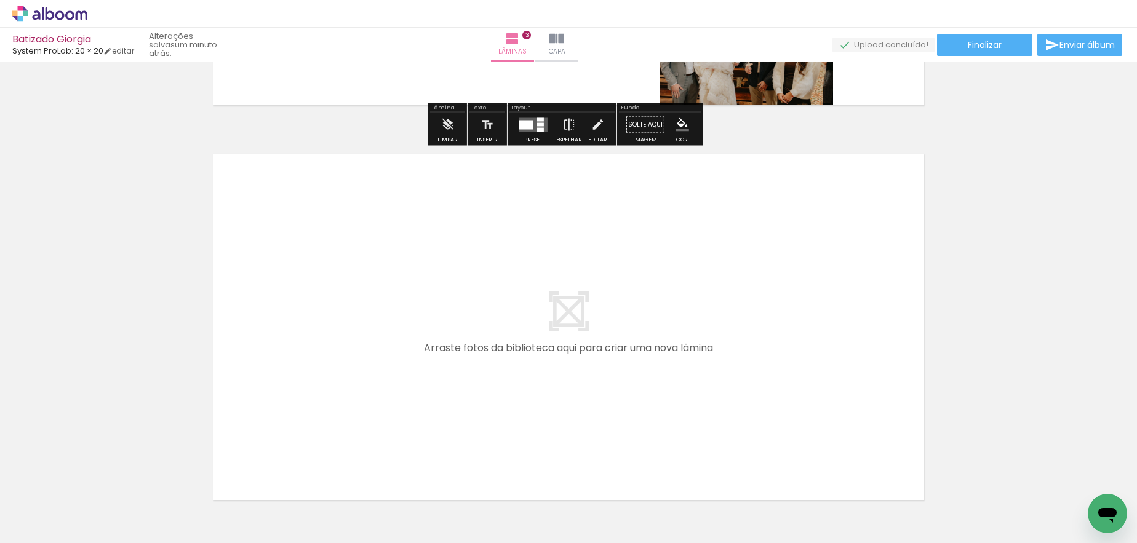
scroll to position [1140, 0]
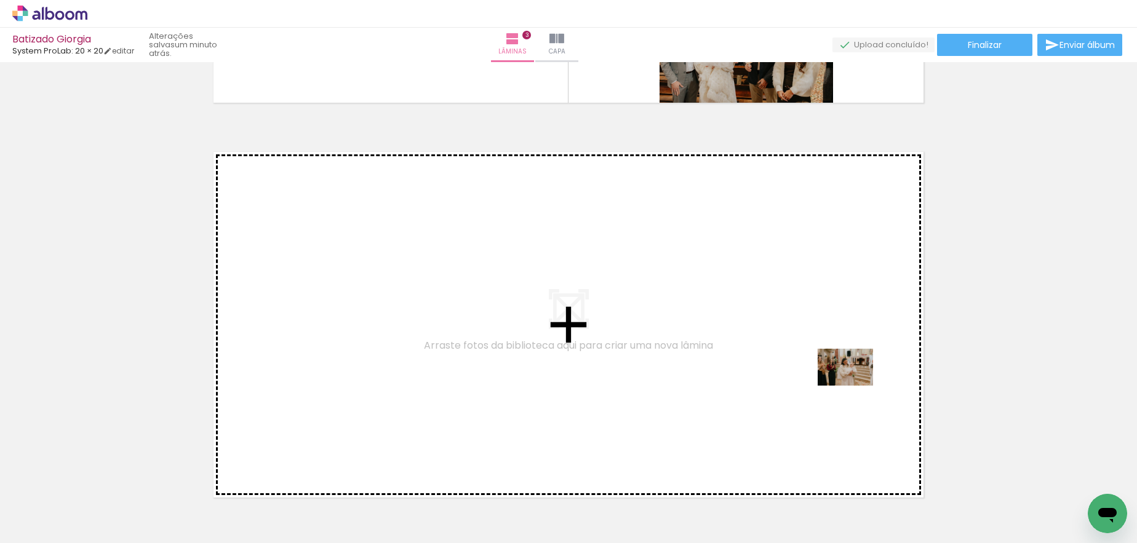
drag, startPoint x: 911, startPoint y: 509, endPoint x: 854, endPoint y: 383, distance: 138.5
click at [823, 383] on quentale-workspace at bounding box center [568, 271] width 1137 height 543
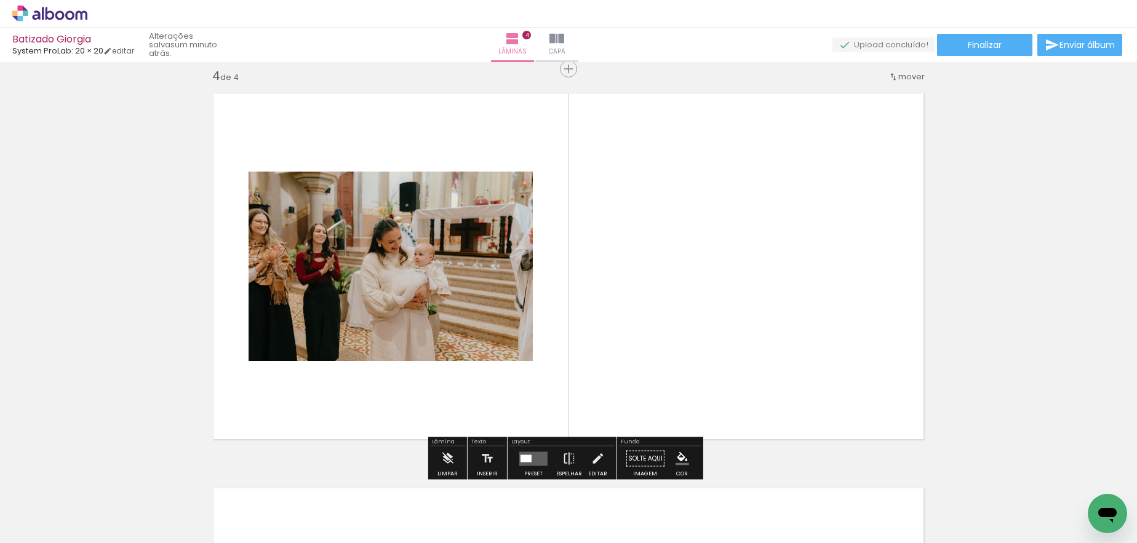
scroll to position [1201, 0]
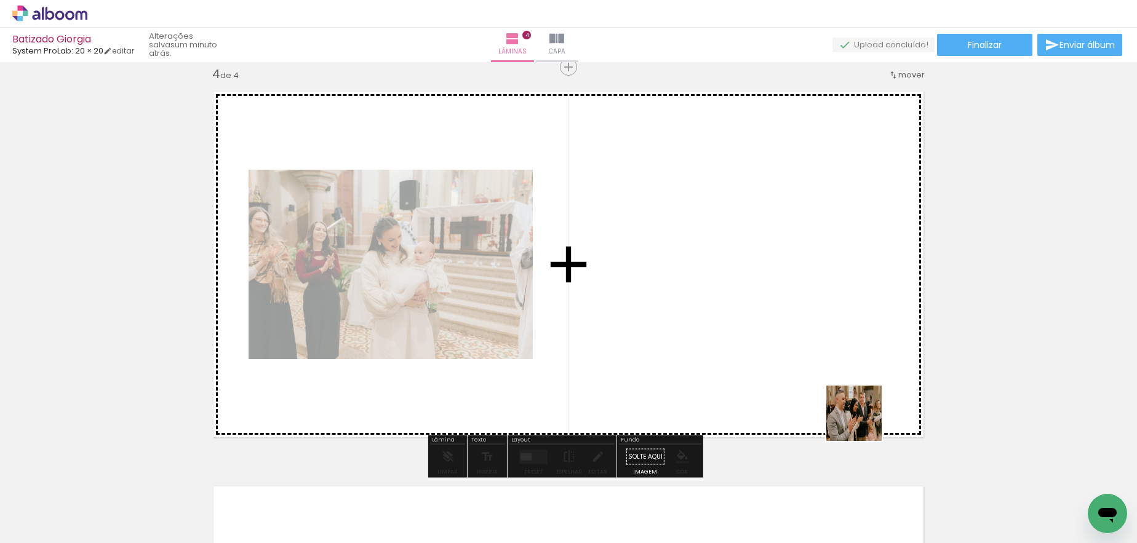
drag, startPoint x: 992, startPoint y: 503, endPoint x: 806, endPoint y: 391, distance: 217.5
click at [803, 390] on quentale-workspace at bounding box center [568, 271] width 1137 height 543
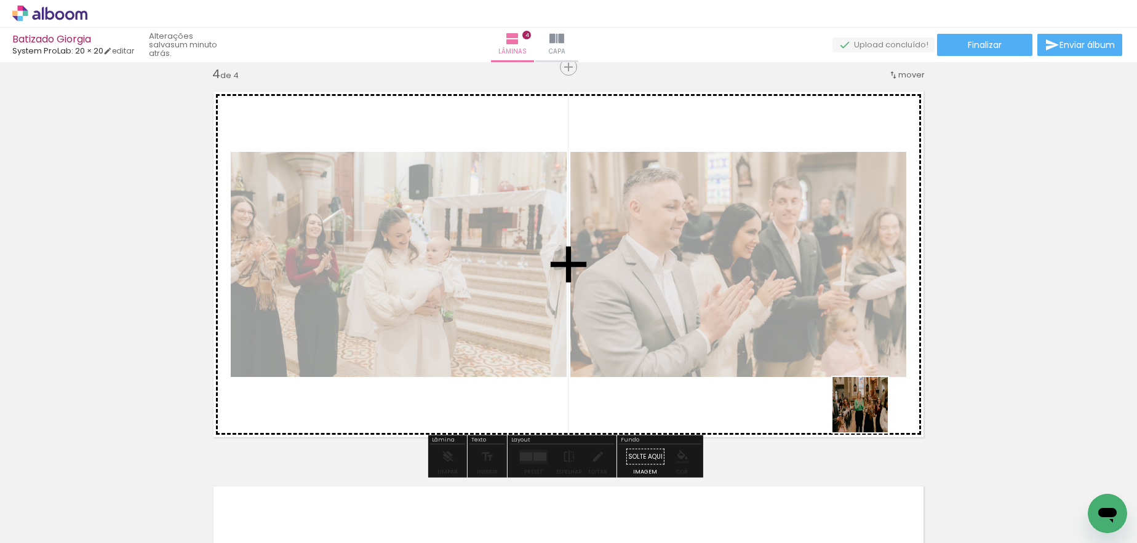
drag, startPoint x: 1033, startPoint y: 495, endPoint x: 813, endPoint y: 362, distance: 256.8
click at [812, 360] on quentale-workspace at bounding box center [568, 271] width 1137 height 543
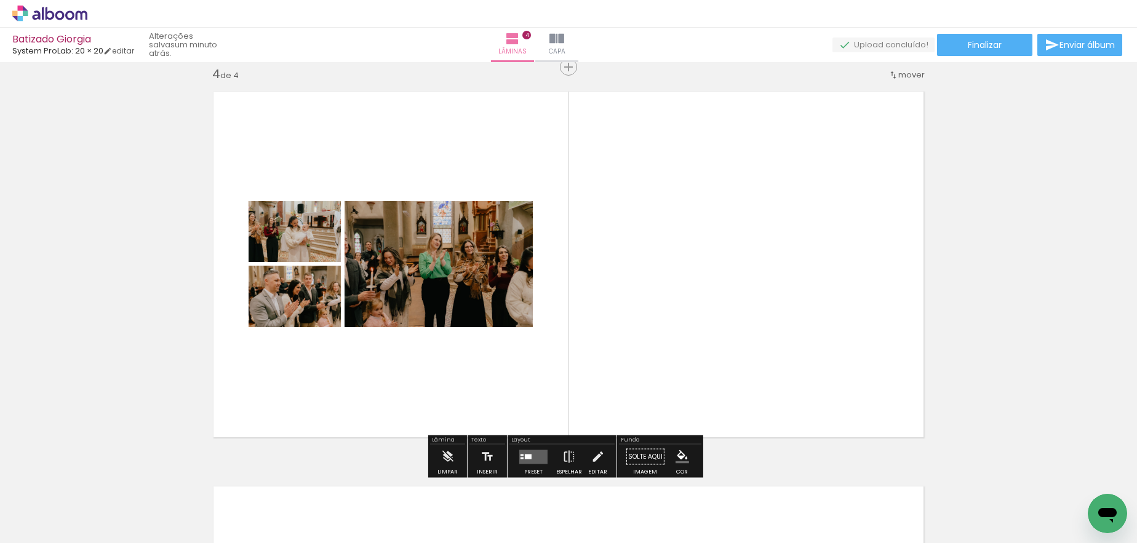
scroll to position [0, 3039]
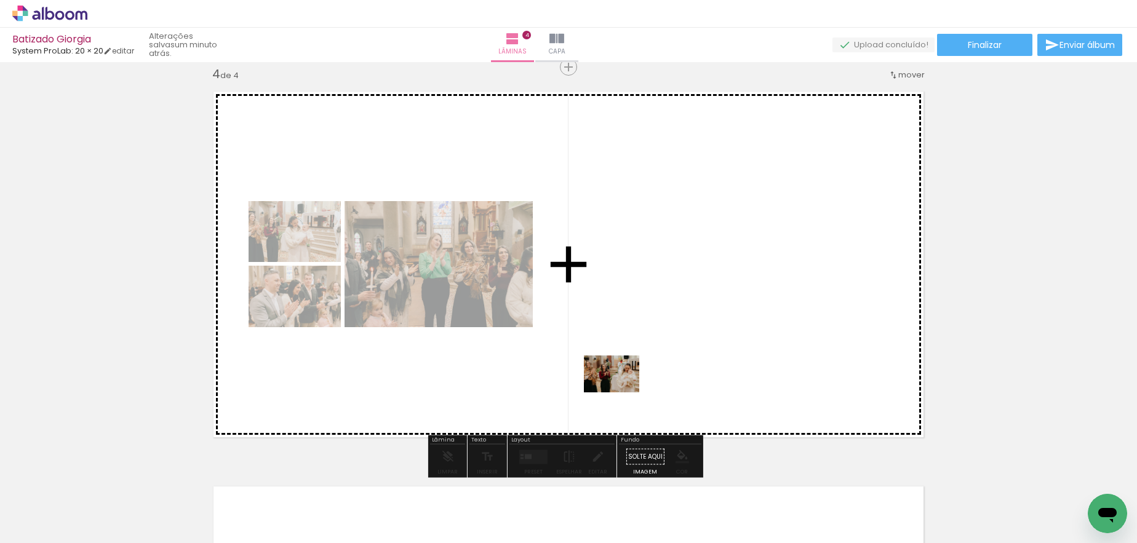
drag, startPoint x: 543, startPoint y: 505, endPoint x: 668, endPoint y: 338, distance: 208.4
click at [668, 338] on quentale-workspace at bounding box center [568, 271] width 1137 height 543
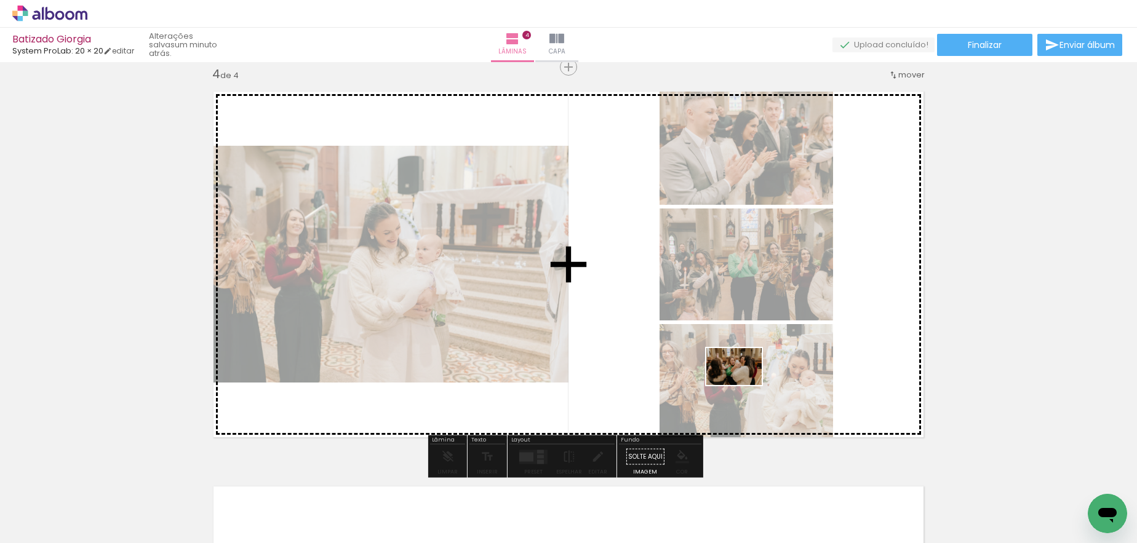
drag, startPoint x: 738, startPoint y: 513, endPoint x: 745, endPoint y: 388, distance: 125.1
click at [743, 385] on quentale-workspace at bounding box center [568, 271] width 1137 height 543
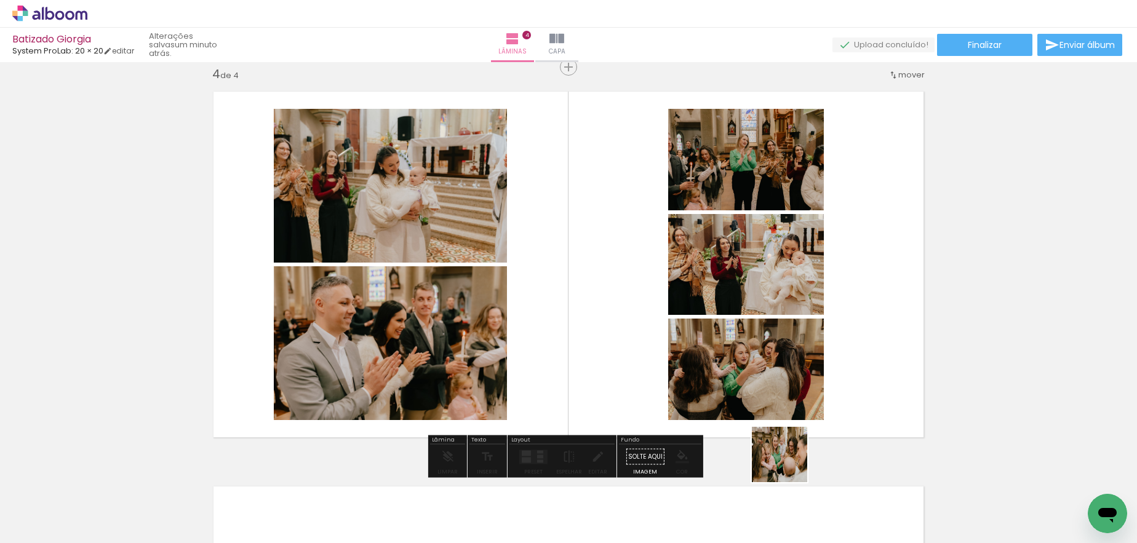
drag, startPoint x: 793, startPoint y: 498, endPoint x: 790, endPoint y: 369, distance: 129.3
click at [781, 356] on quentale-workspace at bounding box center [568, 271] width 1137 height 543
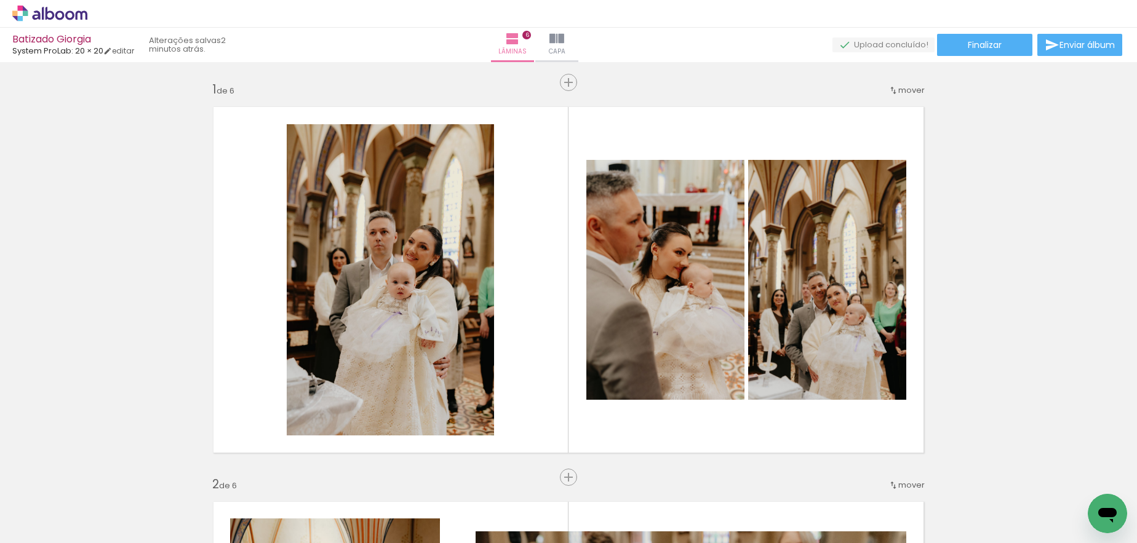
scroll to position [0, 3711]
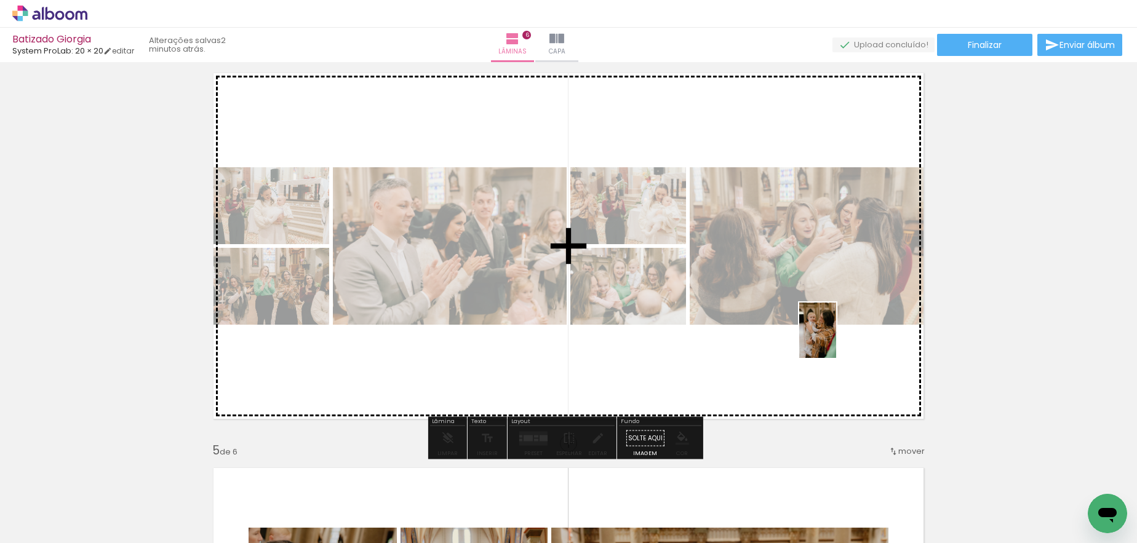
drag, startPoint x: 887, startPoint y: 490, endPoint x: 836, endPoint y: 340, distance: 159.0
click at [836, 340] on quentale-workspace at bounding box center [568, 271] width 1137 height 543
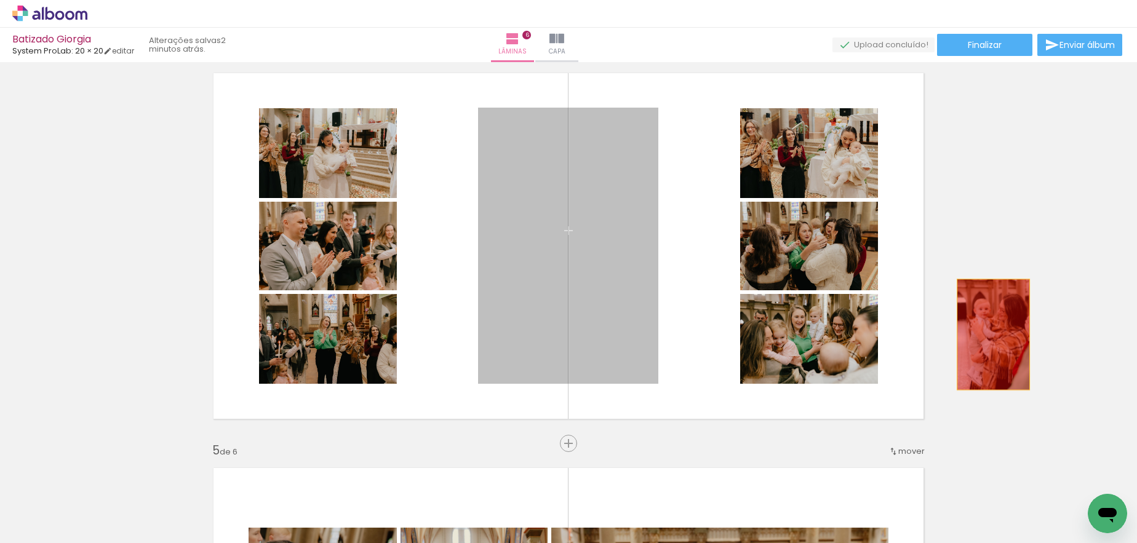
drag, startPoint x: 609, startPoint y: 316, endPoint x: 990, endPoint y: 332, distance: 381.2
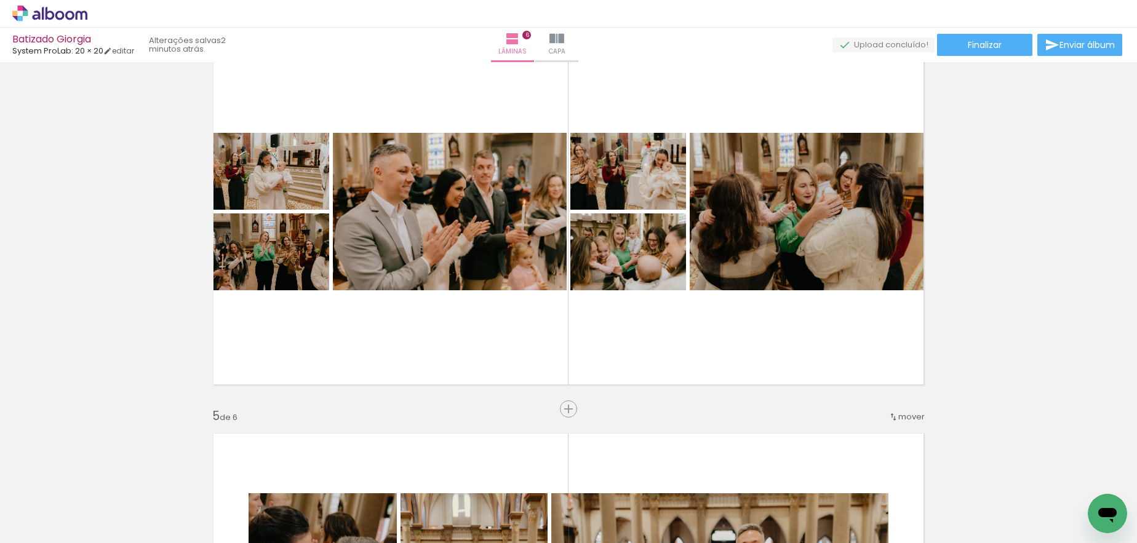
scroll to position [1252, 0]
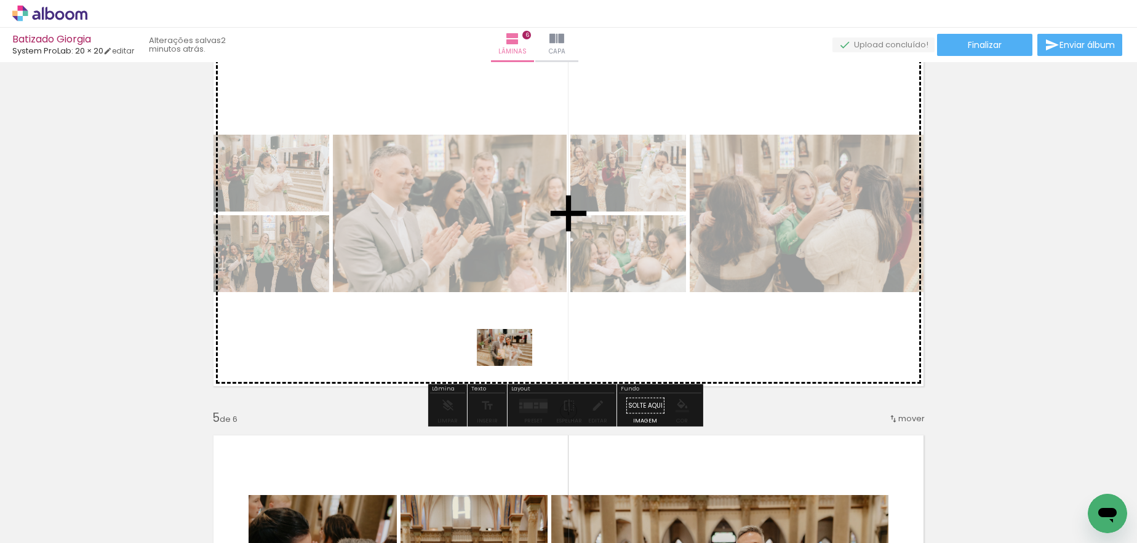
drag, startPoint x: 502, startPoint y: 508, endPoint x: 514, endPoint y: 365, distance: 143.9
click at [514, 365] on quentale-workspace at bounding box center [568, 271] width 1137 height 543
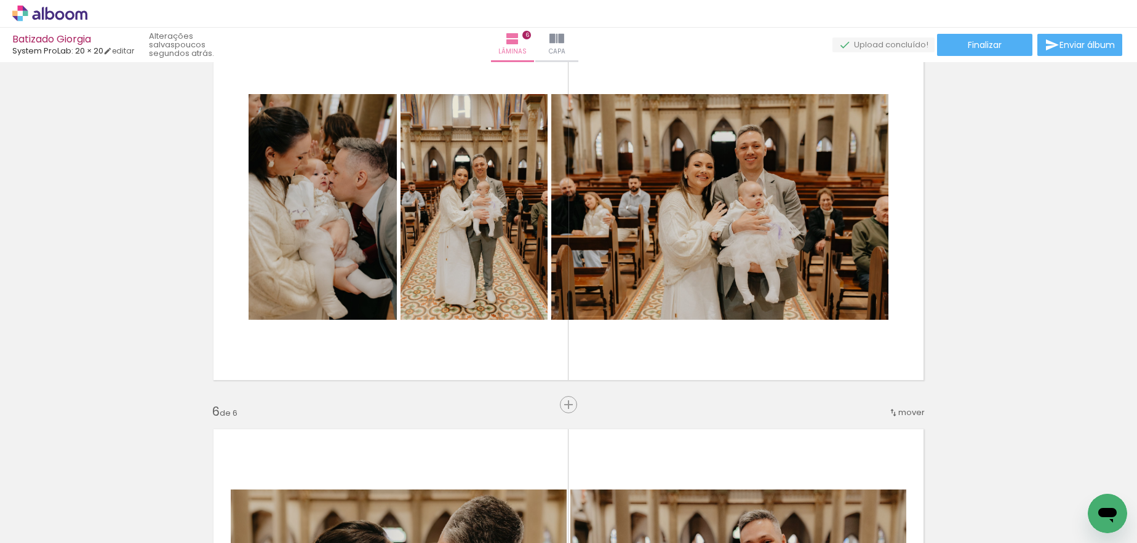
scroll to position [1650, 0]
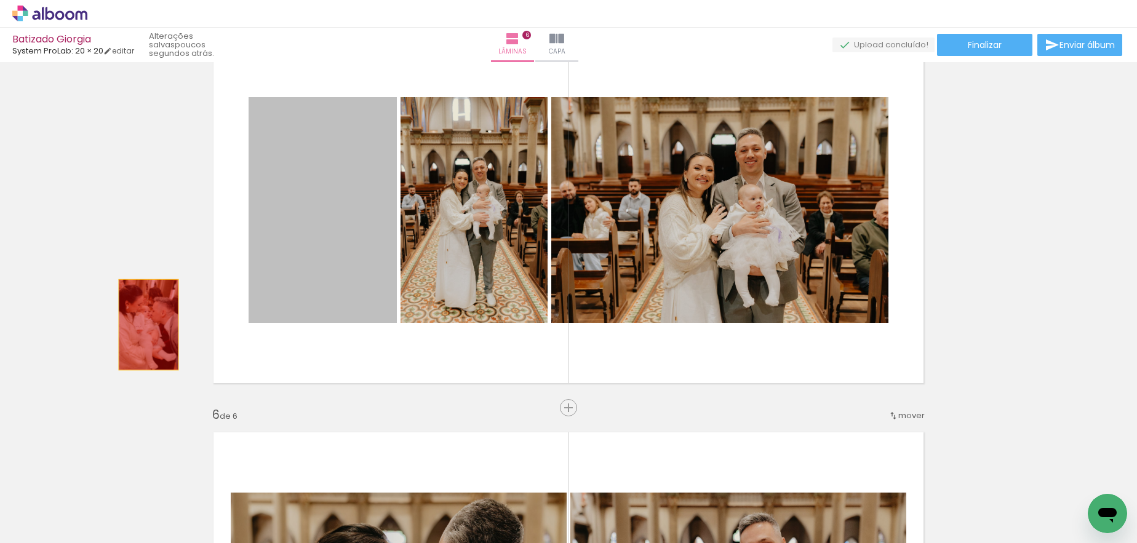
drag, startPoint x: 321, startPoint y: 274, endPoint x: 141, endPoint y: 326, distance: 187.6
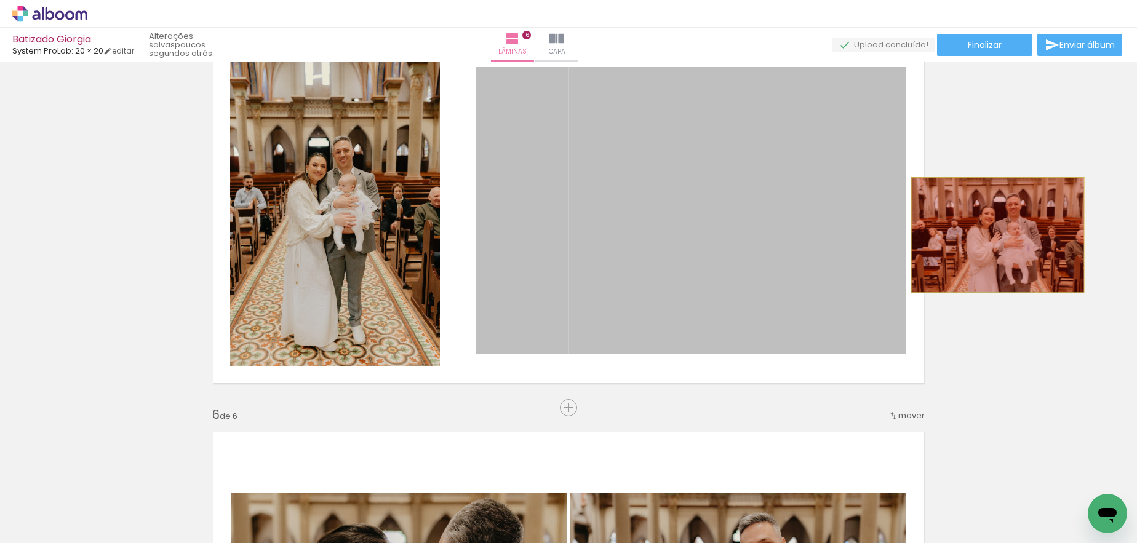
drag, startPoint x: 684, startPoint y: 214, endPoint x: 1003, endPoint y: 234, distance: 319.5
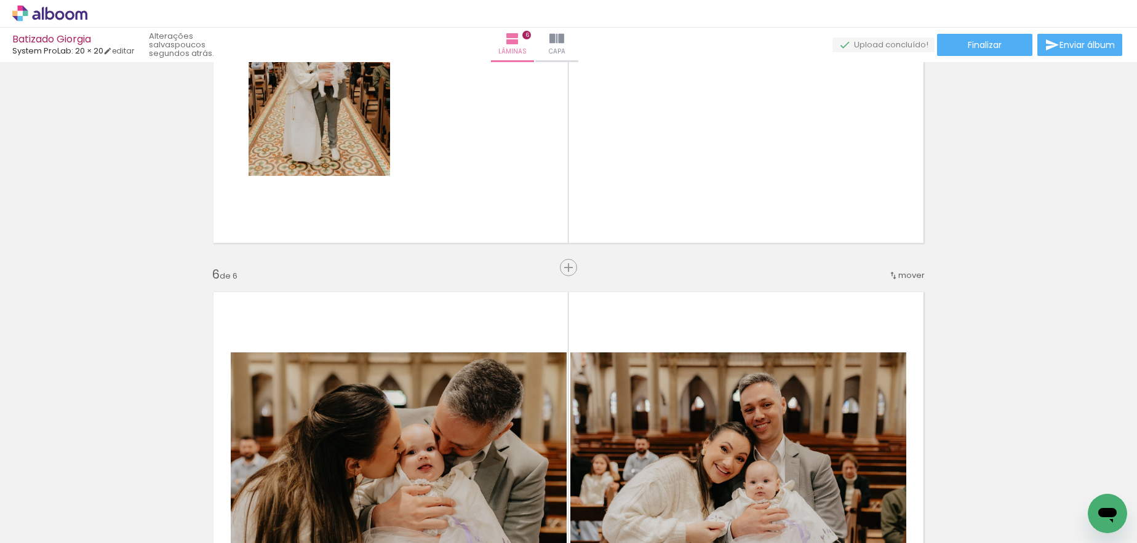
scroll to position [1791, 0]
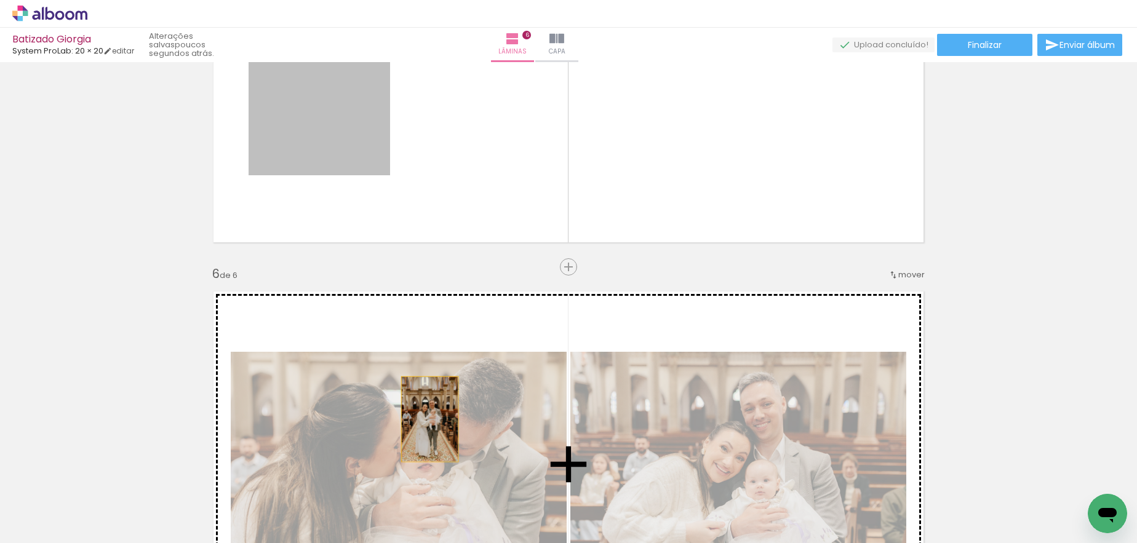
drag, startPoint x: 338, startPoint y: 128, endPoint x: 425, endPoint y: 419, distance: 303.9
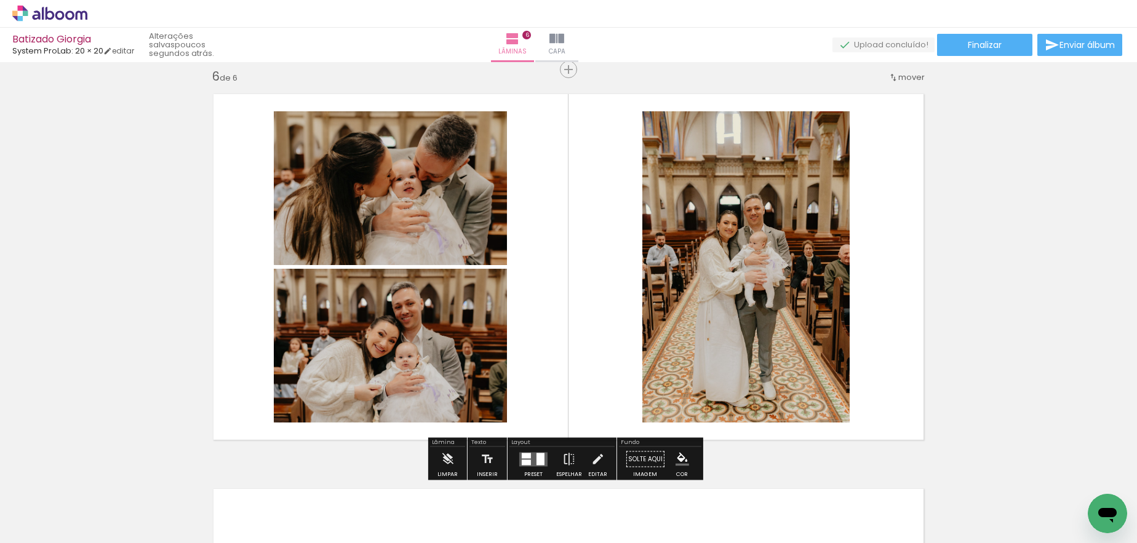
scroll to position [1978, 0]
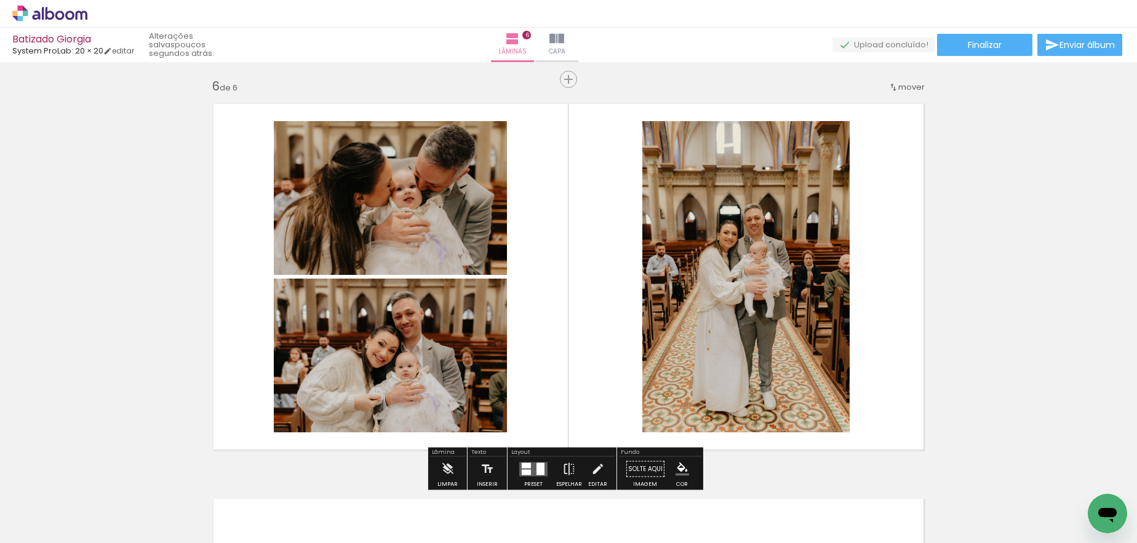
click at [537, 463] on div at bounding box center [541, 469] width 8 height 12
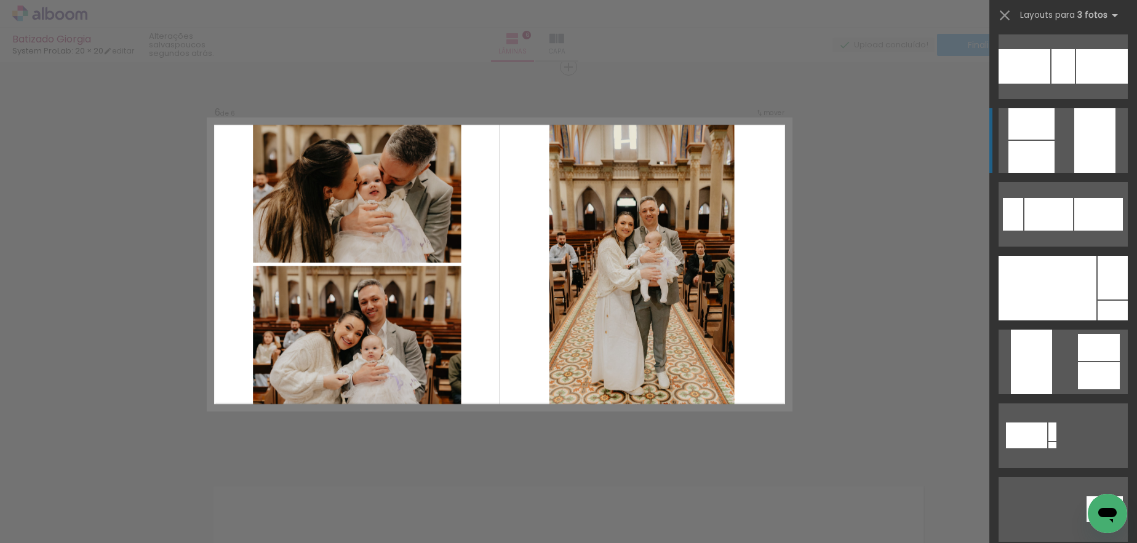
scroll to position [456, 0]
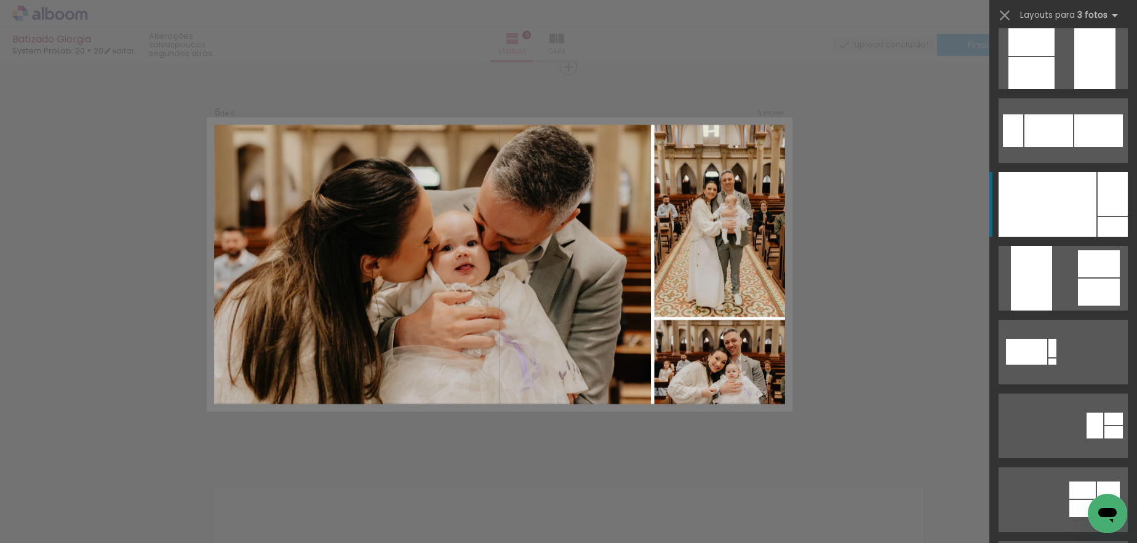
click at [1072, 220] on div at bounding box center [1048, 204] width 98 height 65
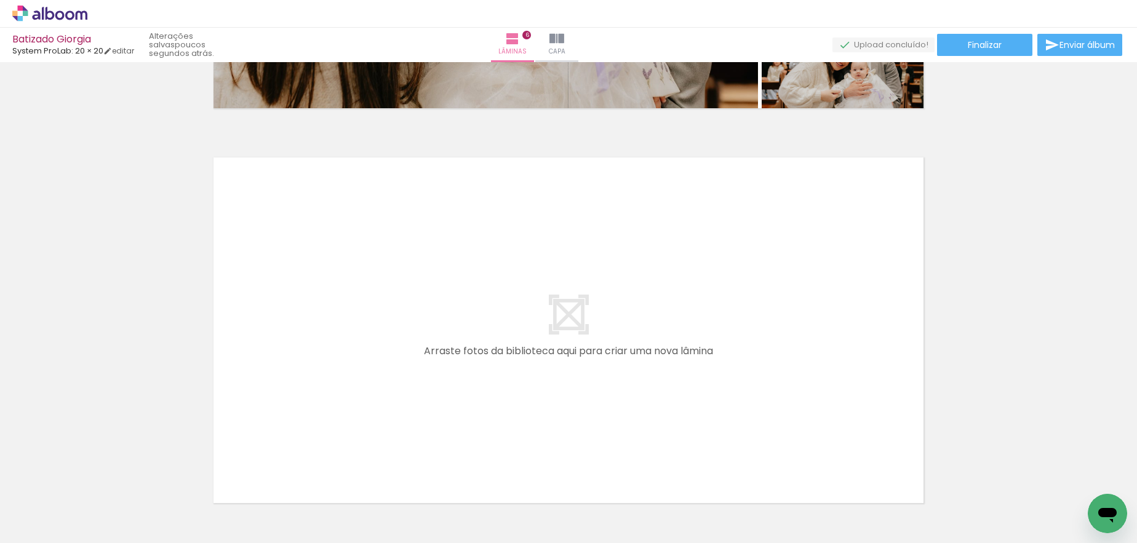
scroll to position [0, 4262]
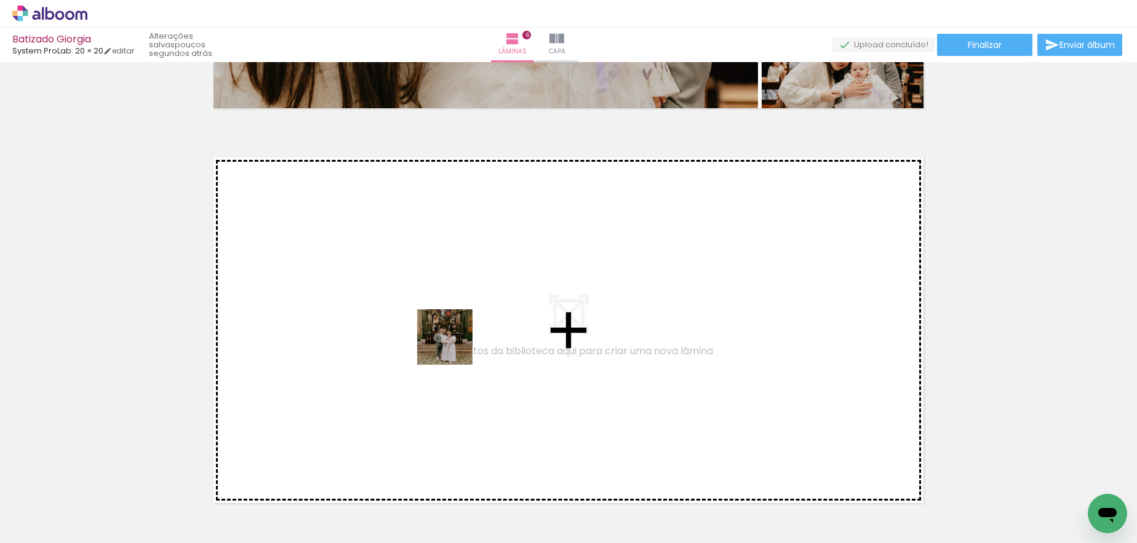
drag, startPoint x: 478, startPoint y: 506, endPoint x: 454, endPoint y: 342, distance: 166.1
click at [454, 342] on quentale-workspace at bounding box center [568, 271] width 1137 height 543
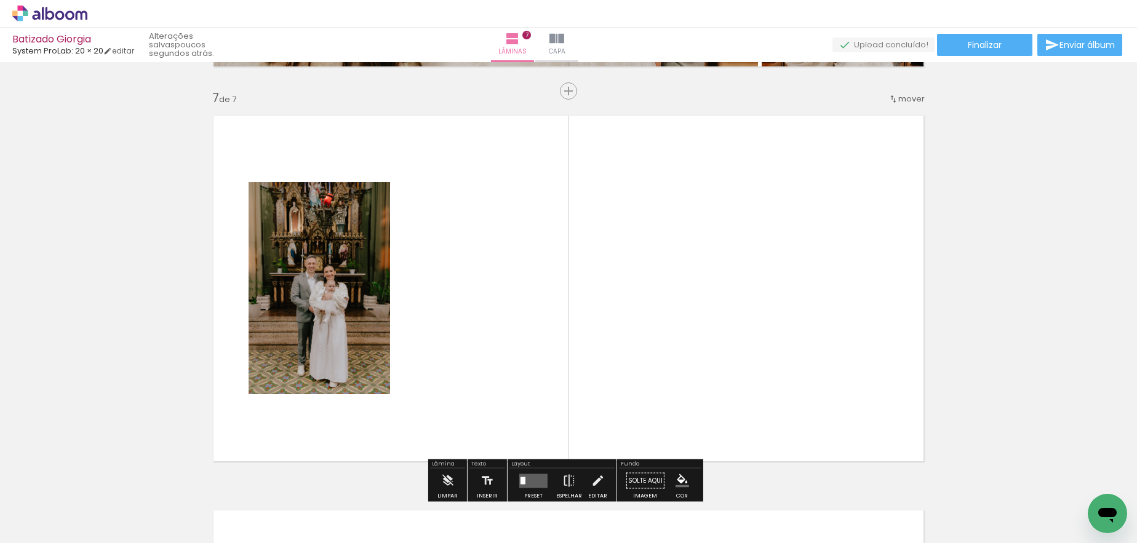
scroll to position [2386, 0]
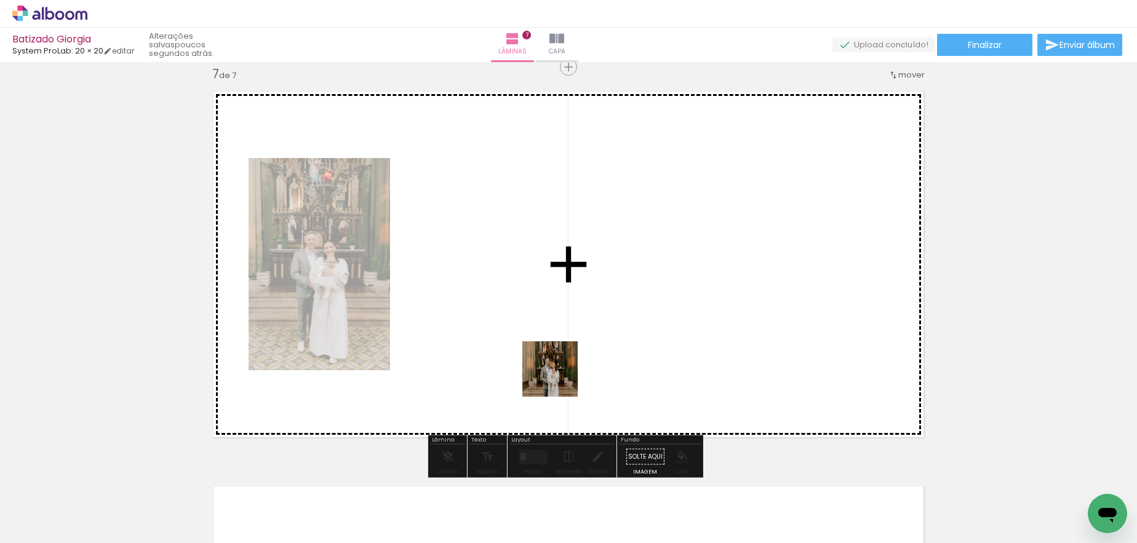
drag, startPoint x: 556, startPoint y: 506, endPoint x: 542, endPoint y: 316, distance: 190.6
click at [542, 316] on quentale-workspace at bounding box center [568, 271] width 1137 height 543
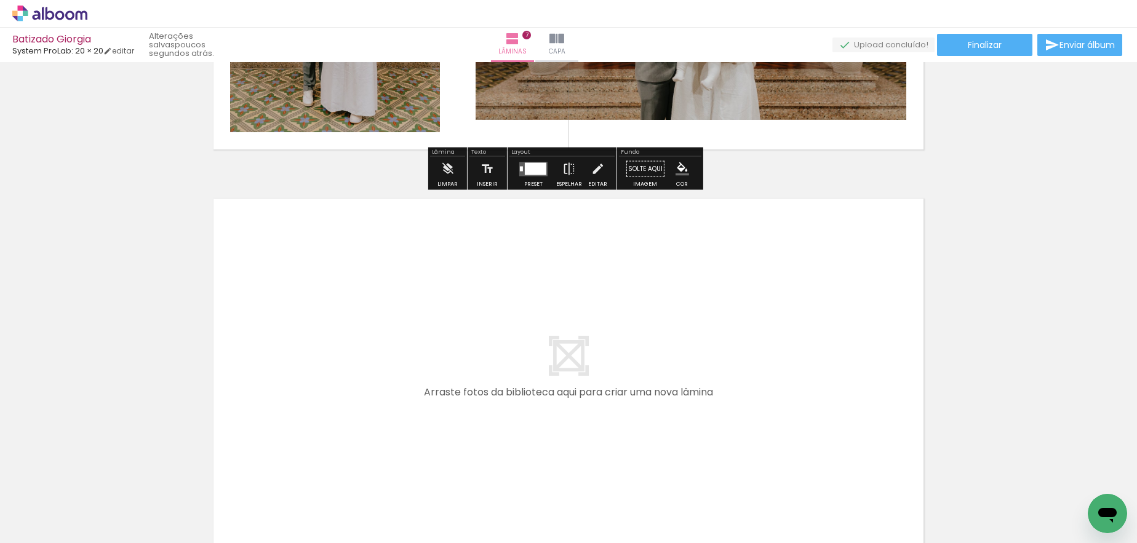
scroll to position [2740, 0]
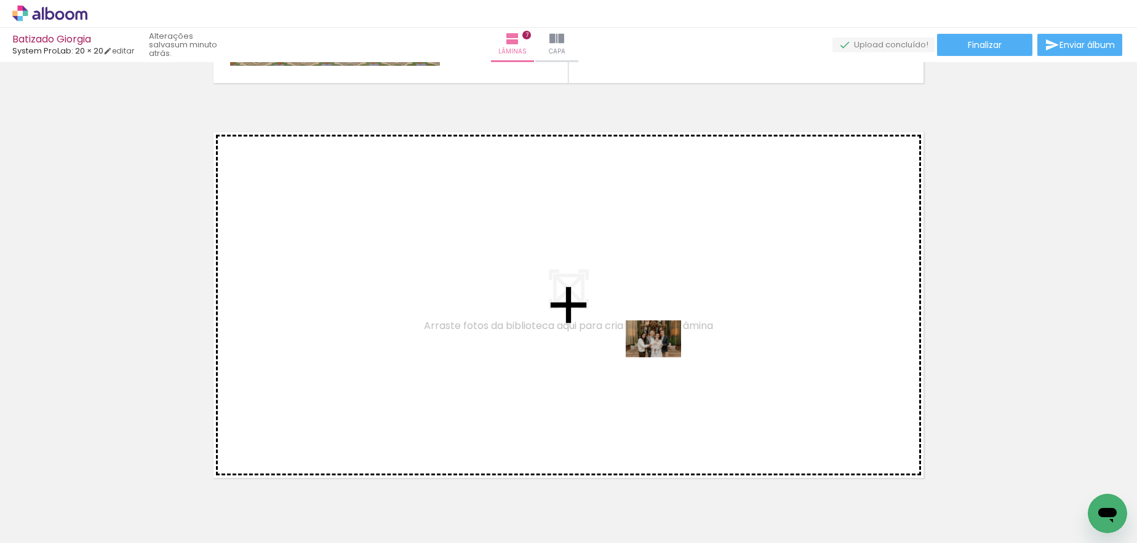
drag, startPoint x: 629, startPoint y: 506, endPoint x: 663, endPoint y: 356, distance: 154.5
click at [663, 356] on quentale-workspace at bounding box center [568, 271] width 1137 height 543
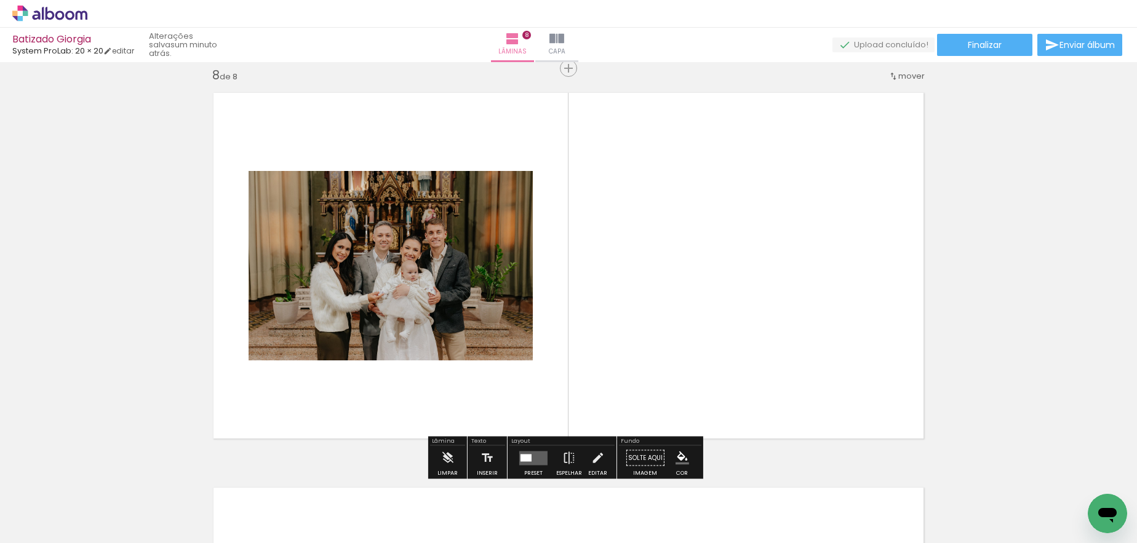
scroll to position [2781, 0]
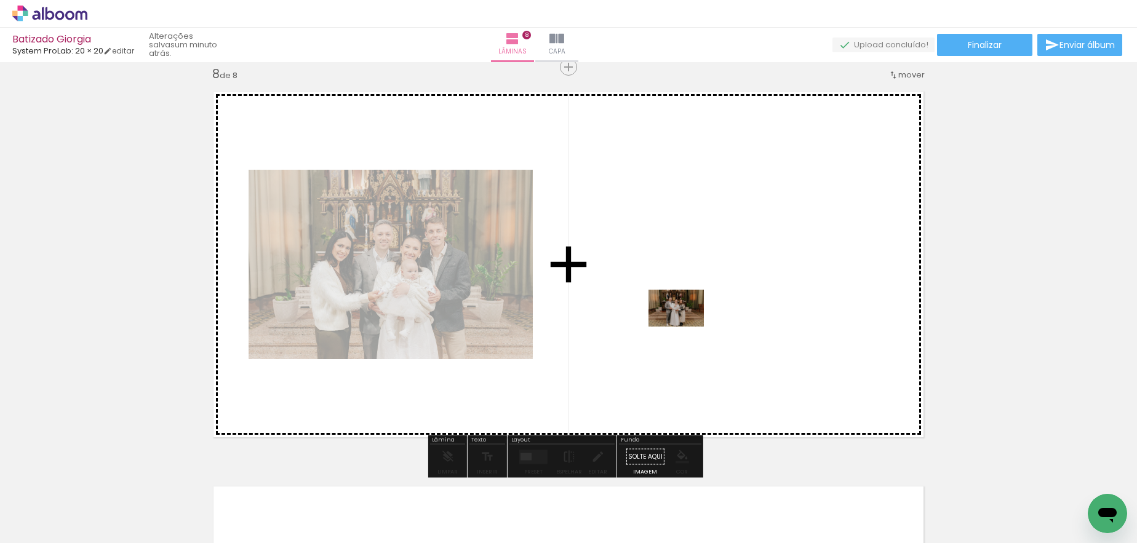
drag, startPoint x: 697, startPoint y: 515, endPoint x: 686, endPoint y: 325, distance: 190.5
click at [686, 325] on quentale-workspace at bounding box center [568, 271] width 1137 height 543
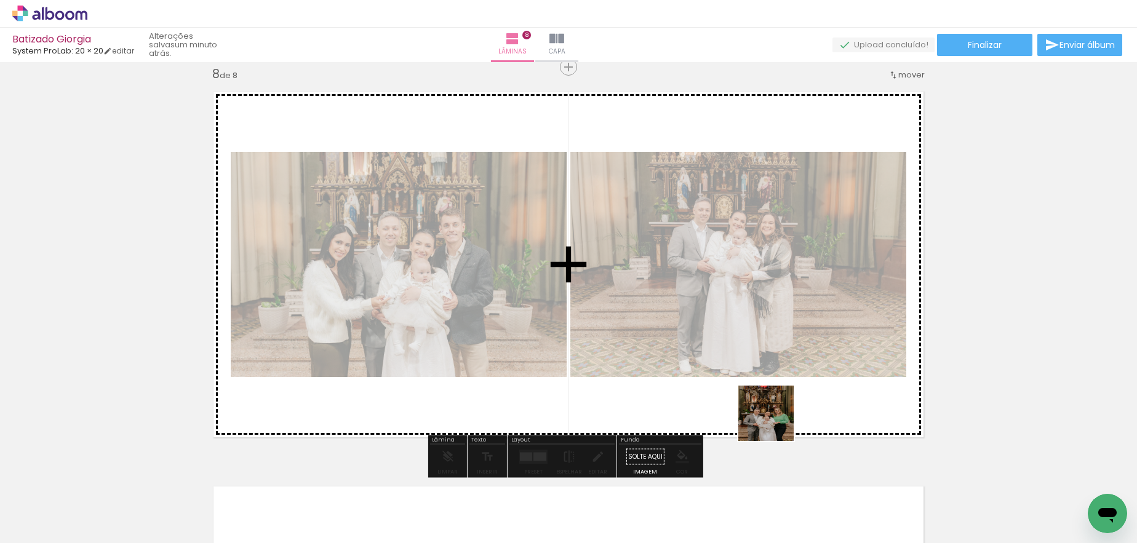
drag, startPoint x: 769, startPoint y: 519, endPoint x: 783, endPoint y: 350, distance: 170.4
click at [783, 342] on quentale-workspace at bounding box center [568, 271] width 1137 height 543
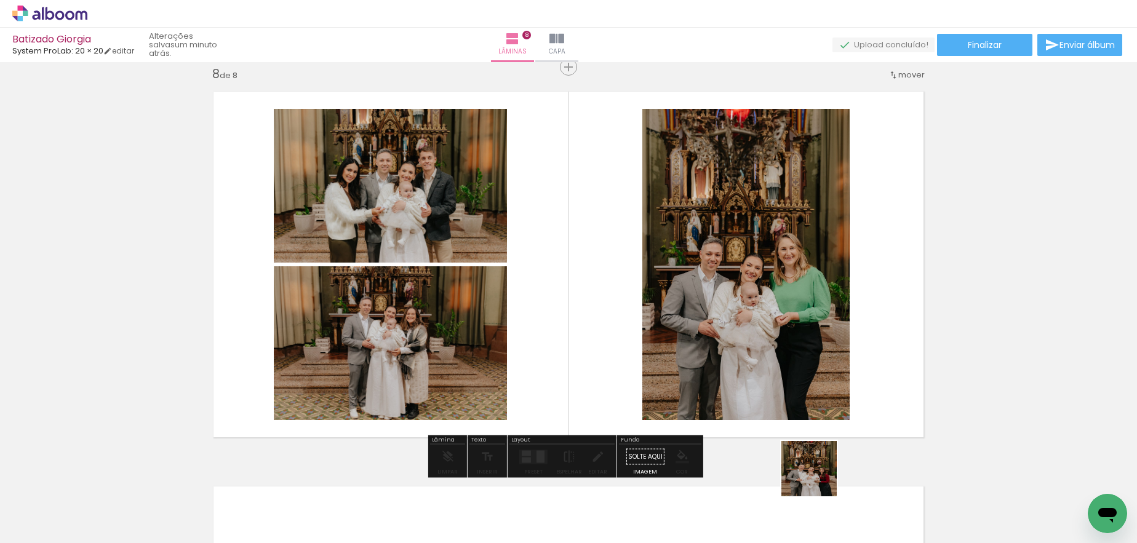
drag, startPoint x: 818, startPoint y: 478, endPoint x: 815, endPoint y: 360, distance: 118.2
click at [798, 339] on quentale-workspace at bounding box center [568, 271] width 1137 height 543
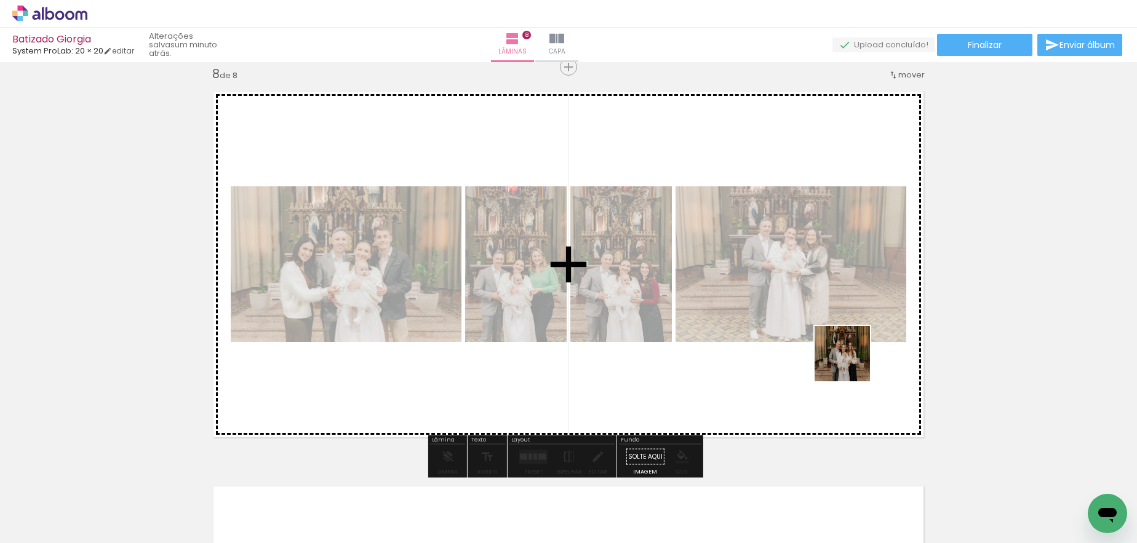
drag, startPoint x: 908, startPoint y: 500, endPoint x: 914, endPoint y: 428, distance: 72.3
click at [850, 359] on quentale-workspace at bounding box center [568, 271] width 1137 height 543
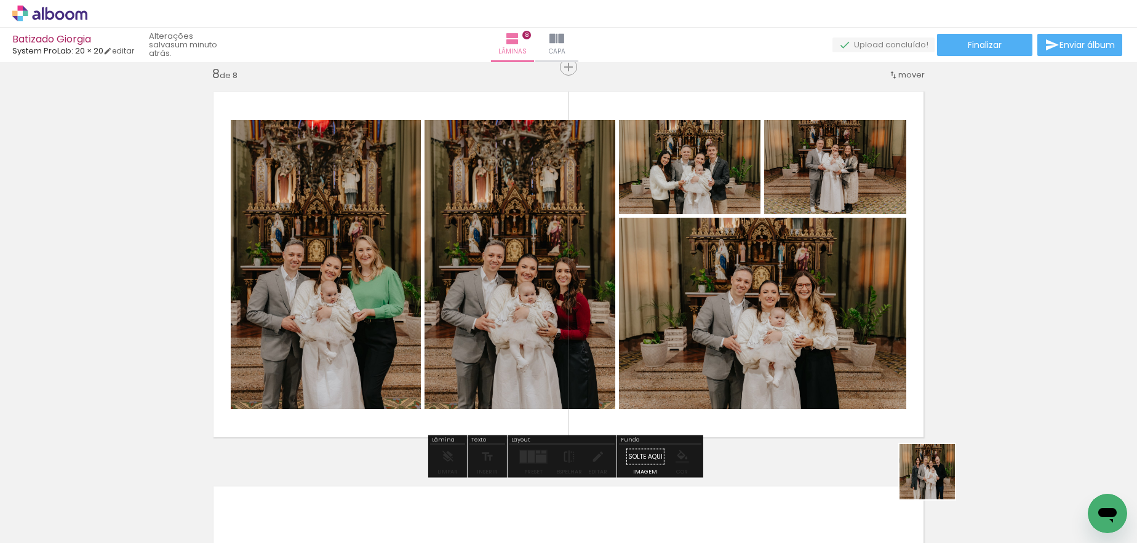
drag, startPoint x: 969, startPoint y: 497, endPoint x: 818, endPoint y: 380, distance: 190.4
click at [794, 362] on quentale-workspace at bounding box center [568, 271] width 1137 height 543
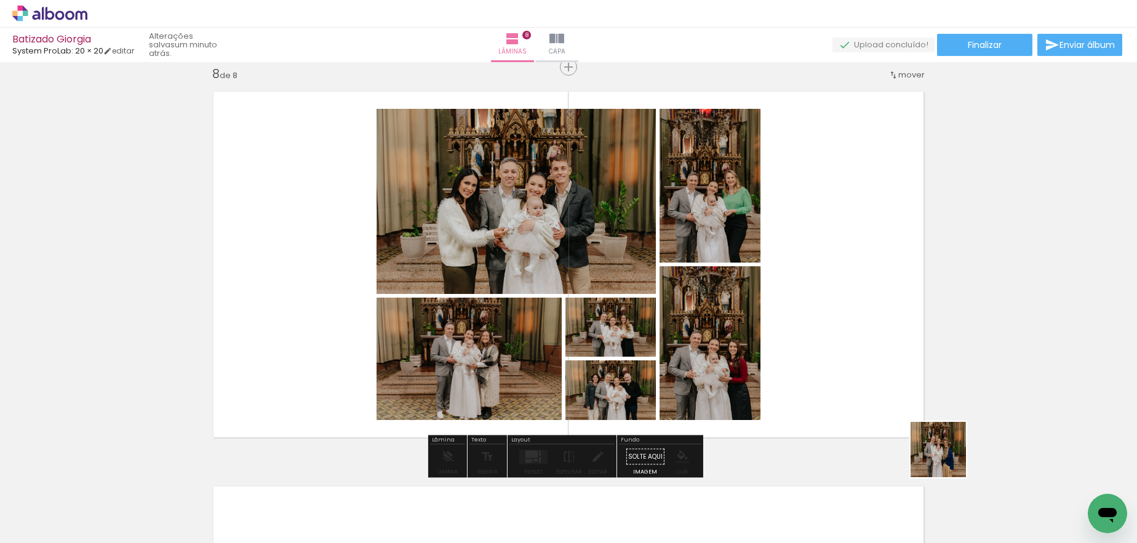
drag, startPoint x: 966, startPoint y: 473, endPoint x: 823, endPoint y: 362, distance: 180.7
click at [823, 362] on quentale-workspace at bounding box center [568, 271] width 1137 height 543
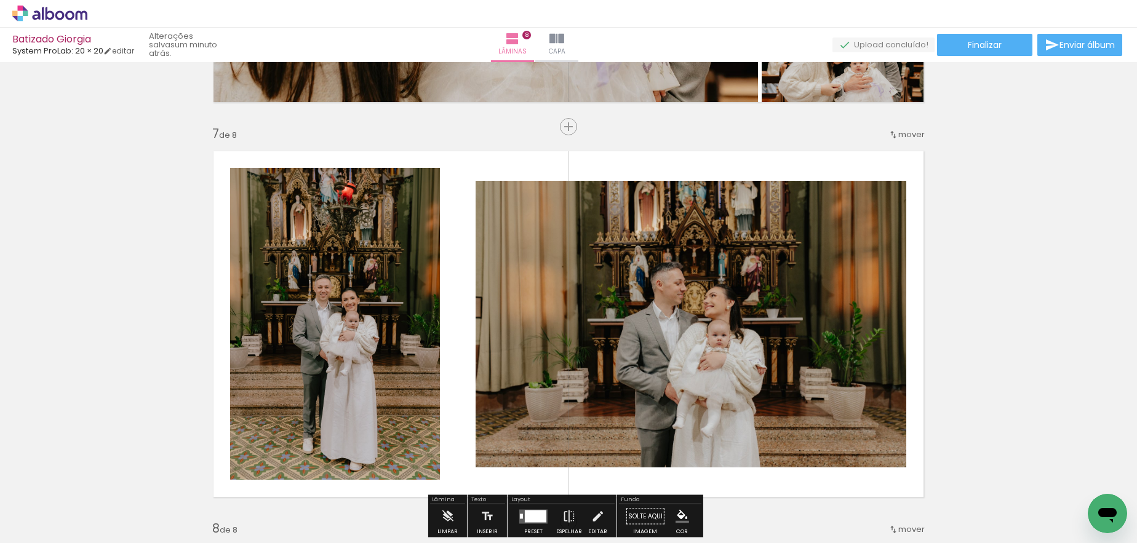
scroll to position [2327, 0]
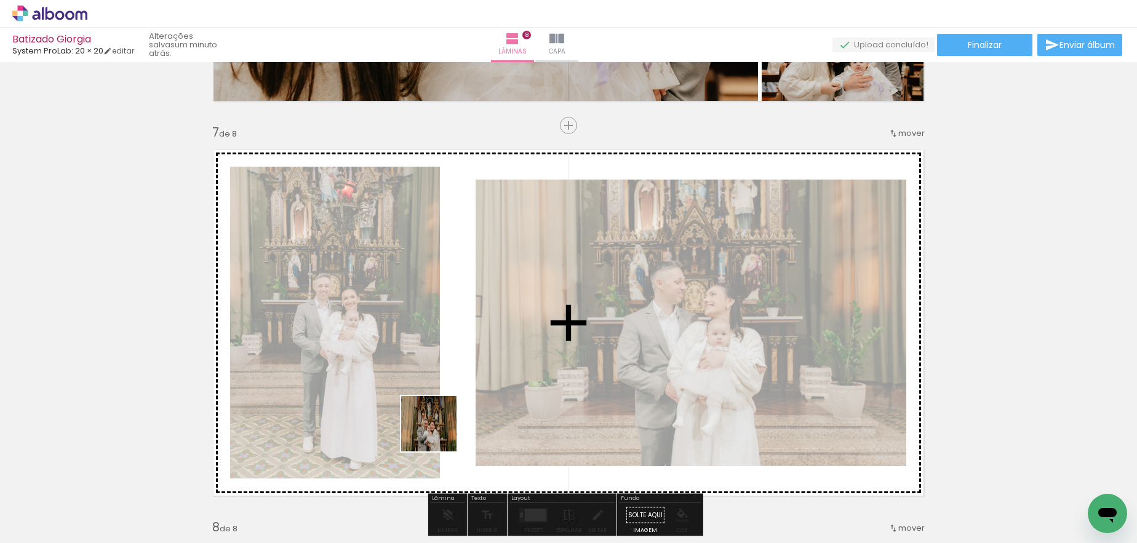
drag, startPoint x: 444, startPoint y: 506, endPoint x: 437, endPoint y: 403, distance: 103.6
click at [437, 403] on quentale-workspace at bounding box center [568, 271] width 1137 height 543
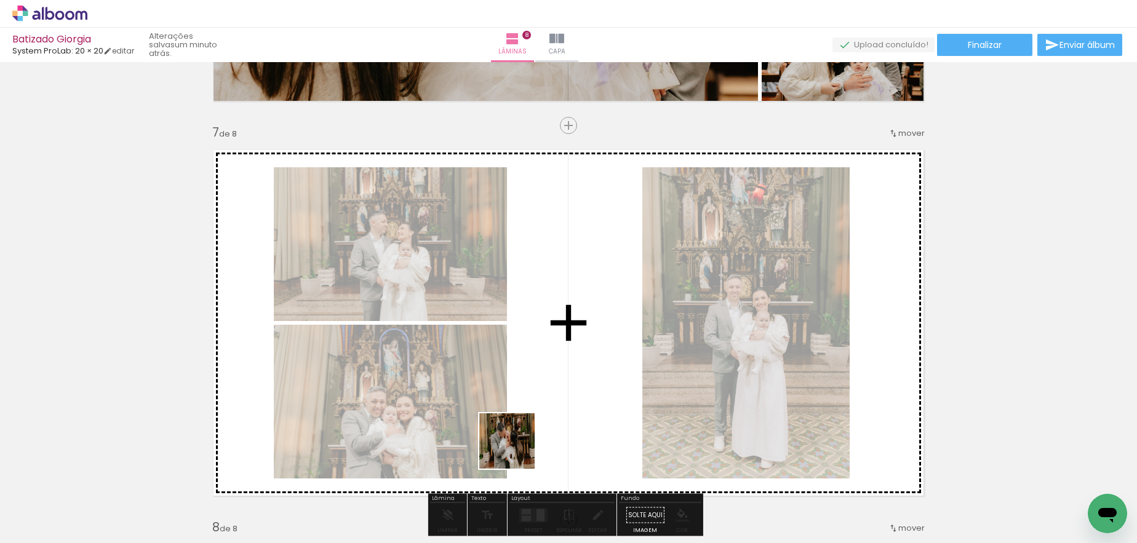
drag, startPoint x: 510, startPoint y: 473, endPoint x: 532, endPoint y: 398, distance: 78.1
click at [532, 398] on quentale-workspace at bounding box center [568, 271] width 1137 height 543
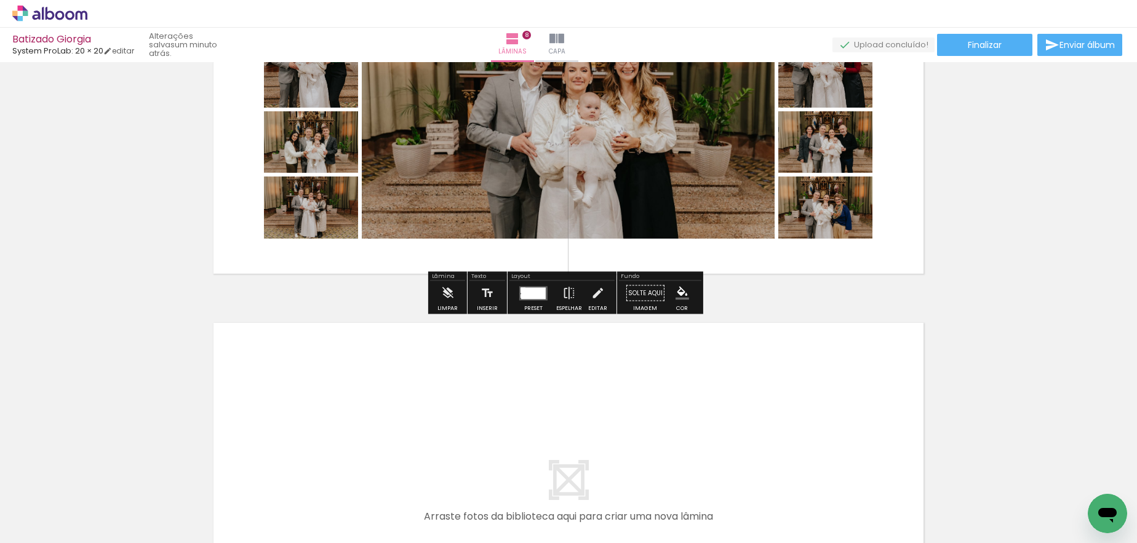
scroll to position [2803, 0]
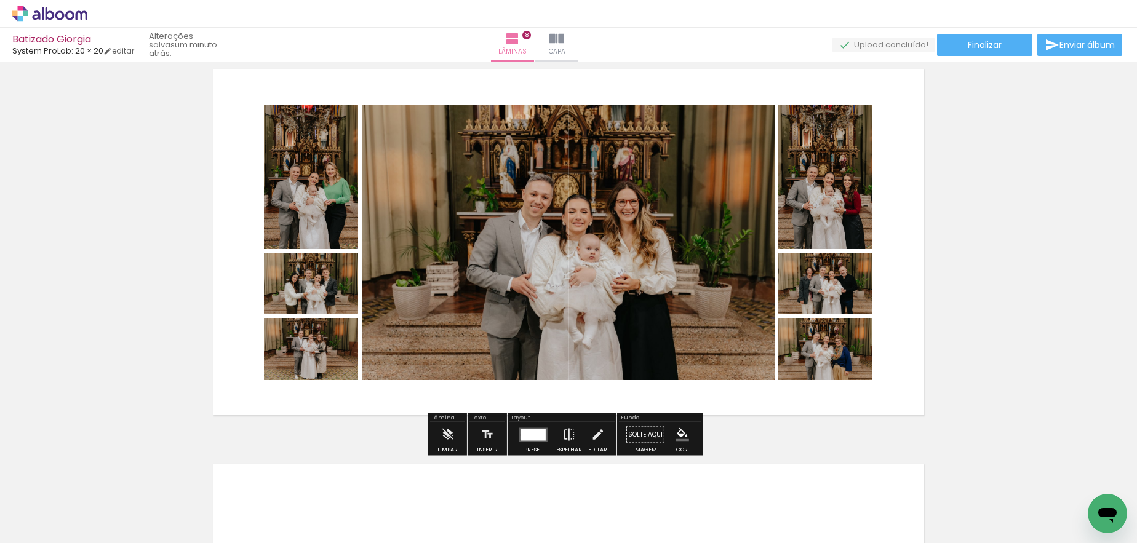
click at [539, 437] on div at bounding box center [533, 435] width 25 height 12
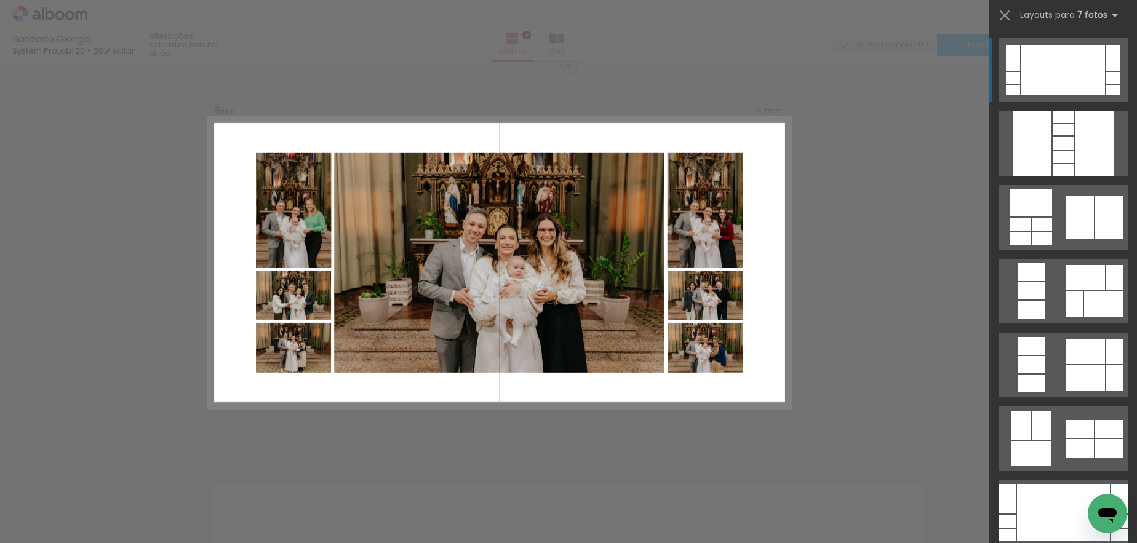
scroll to position [2781, 0]
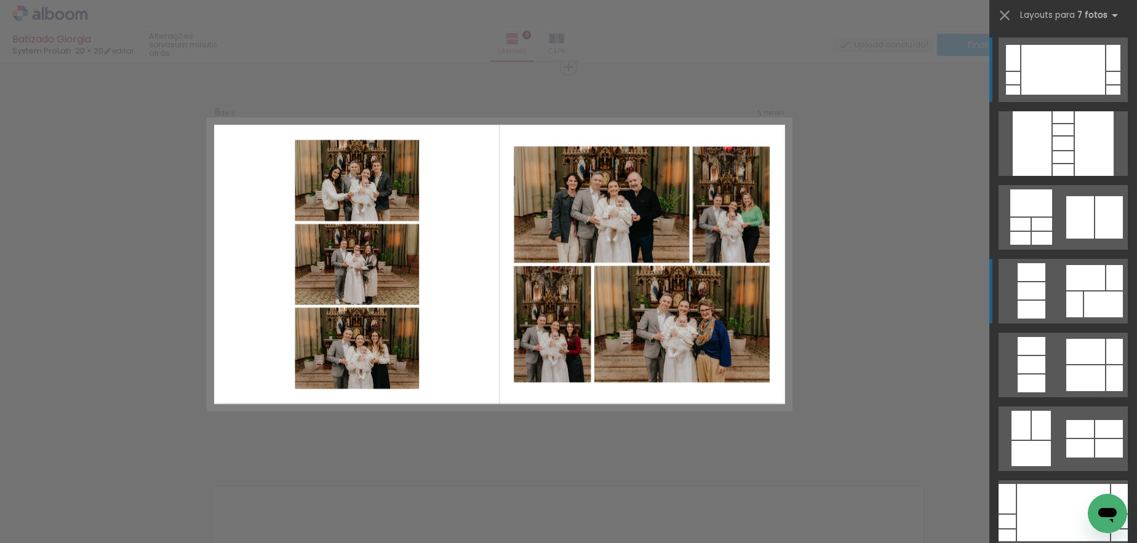
click at [1074, 285] on div at bounding box center [1085, 277] width 39 height 25
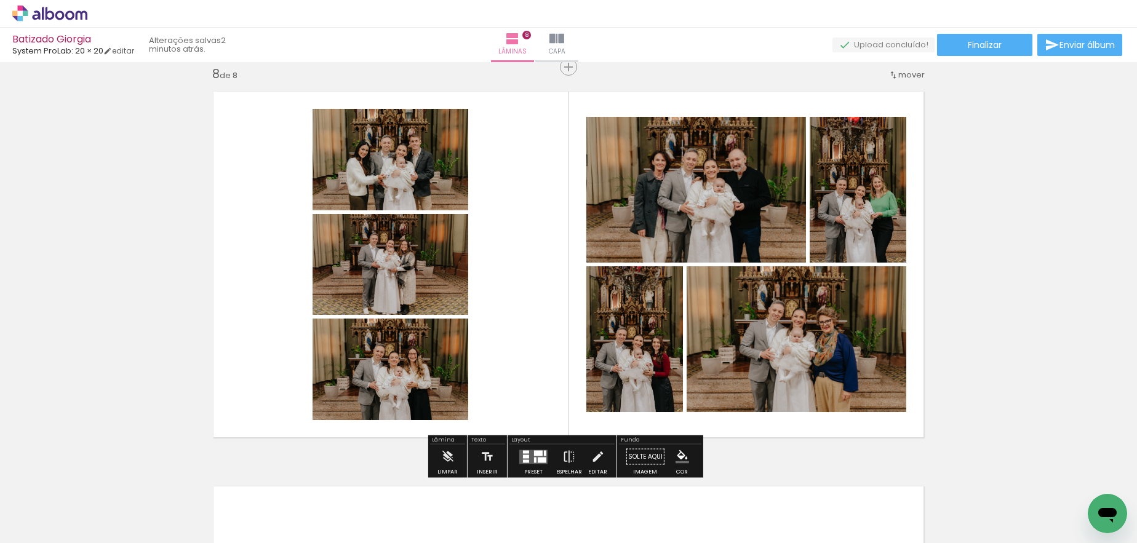
click at [526, 457] on div at bounding box center [526, 457] width 6 height 4
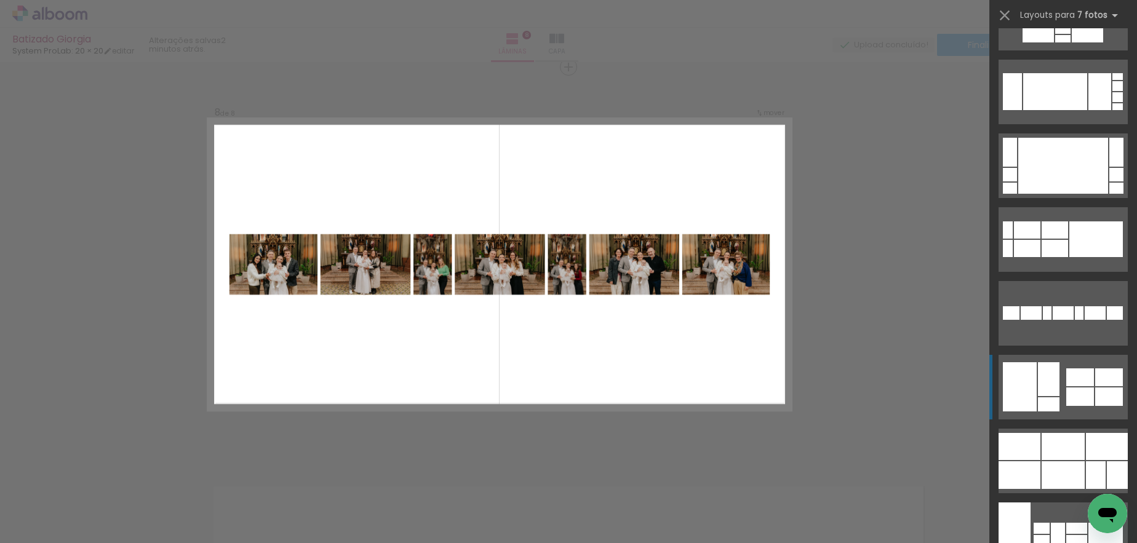
scroll to position [794, 0]
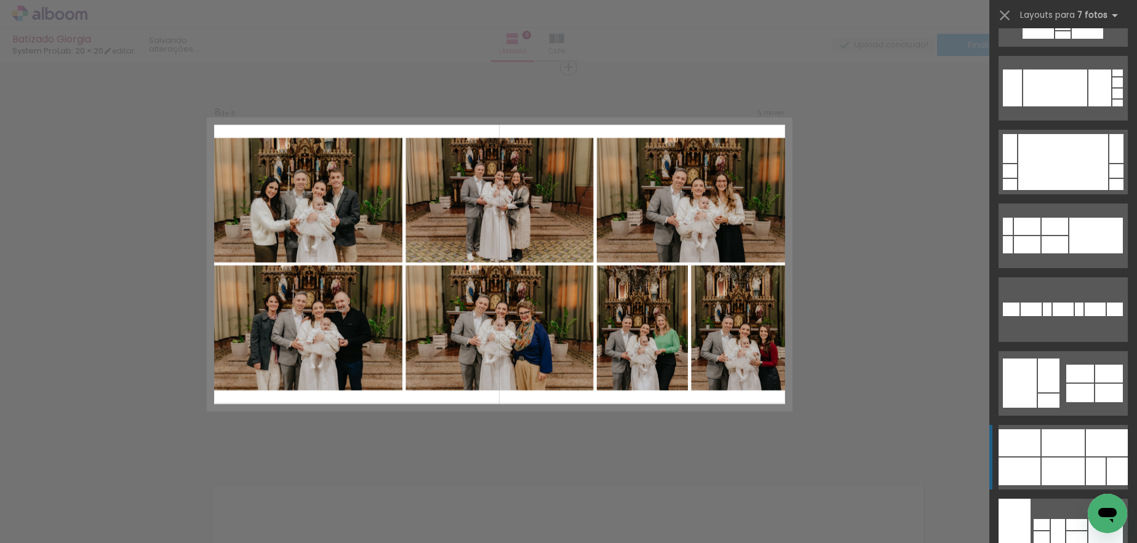
click at [1052, 452] on div at bounding box center [1063, 443] width 43 height 27
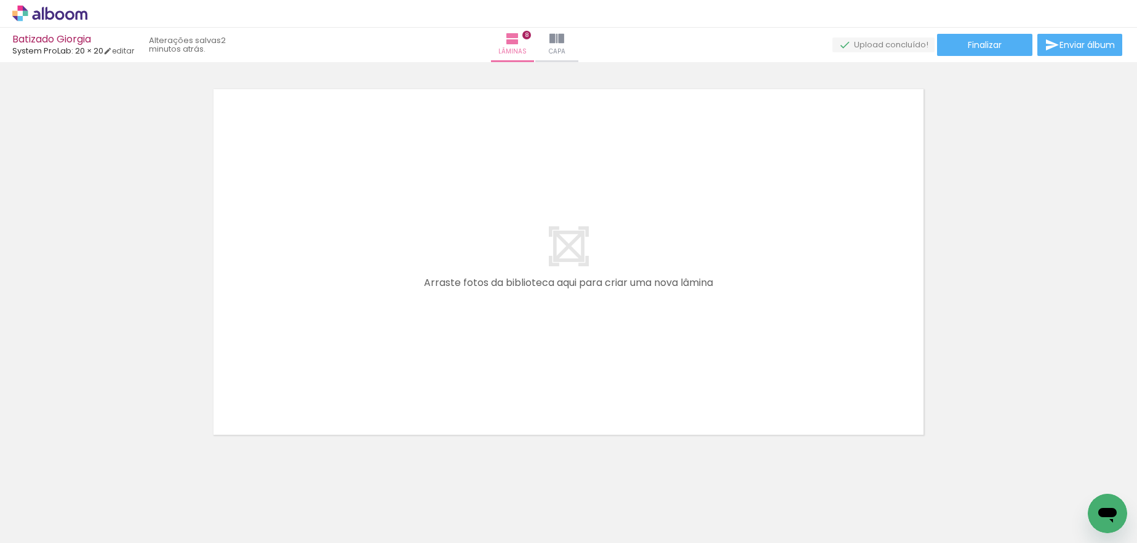
scroll to position [0, 5108]
